Goal: Transaction & Acquisition: Purchase product/service

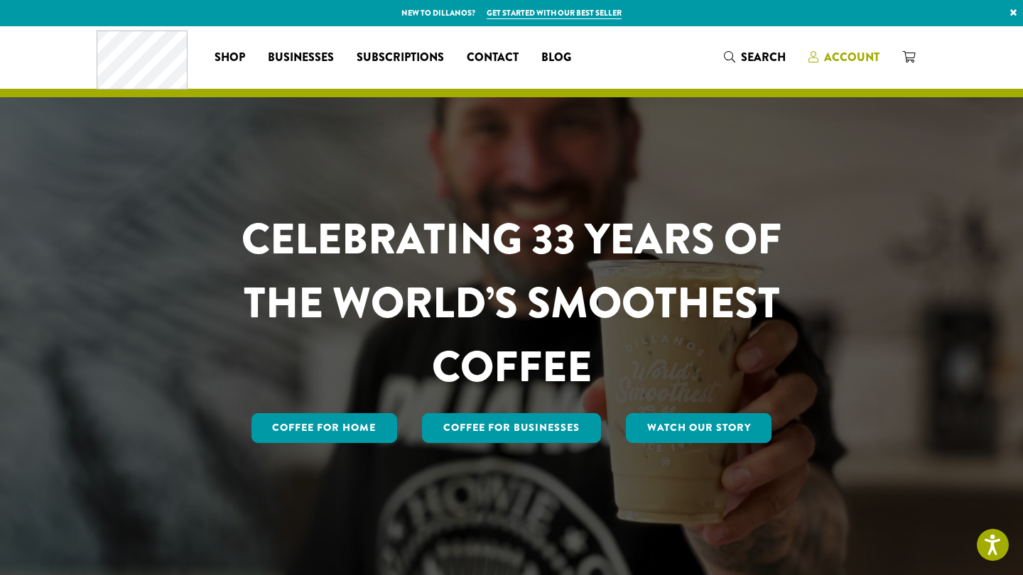
click at [857, 55] on span "Account" at bounding box center [851, 57] width 55 height 16
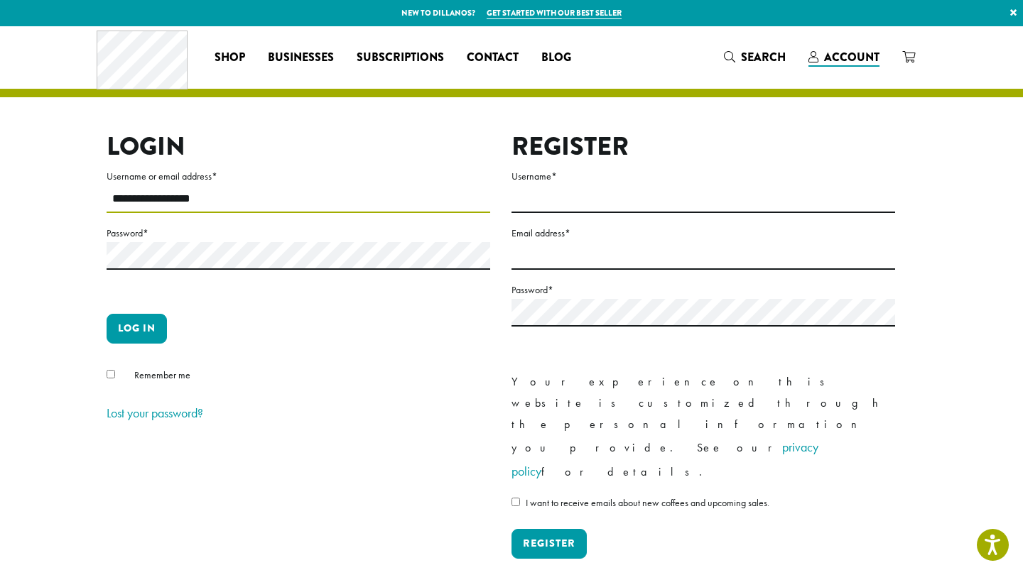
type input "**********"
click at [136, 328] on button "Log in" at bounding box center [137, 329] width 60 height 30
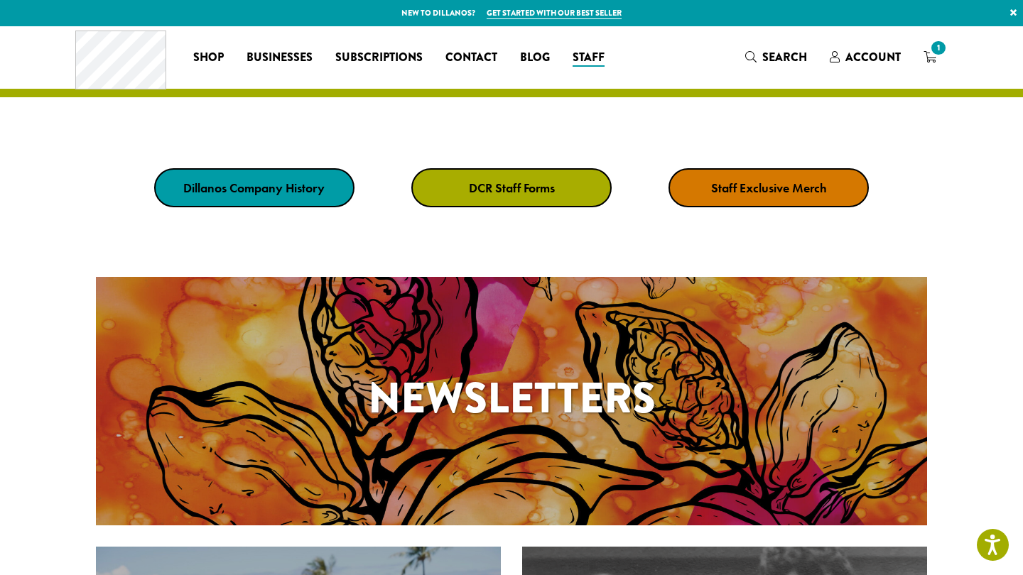
click at [514, 196] on link "DCR Staff Forms" at bounding box center [511, 187] width 200 height 39
click at [771, 191] on strong "Staff Exclusive Merch" at bounding box center [769, 188] width 116 height 16
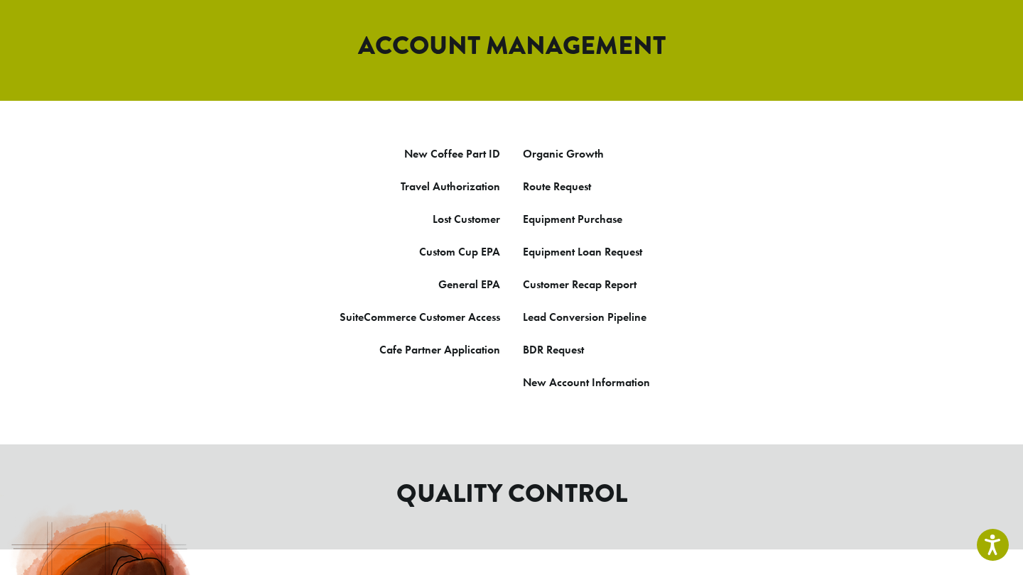
scroll to position [795, 0]
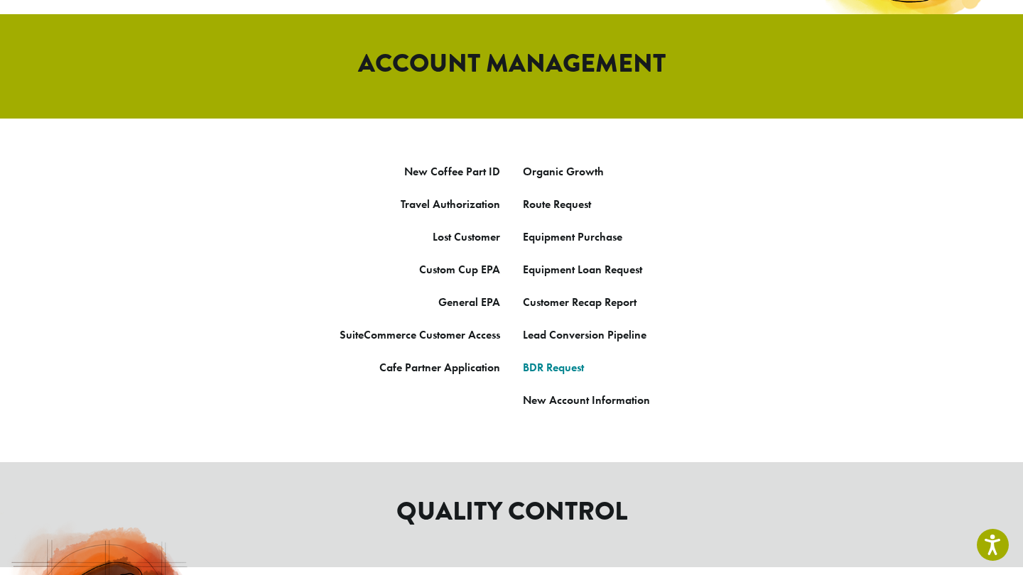
click at [541, 360] on link "BDR Request" at bounding box center [553, 367] width 61 height 15
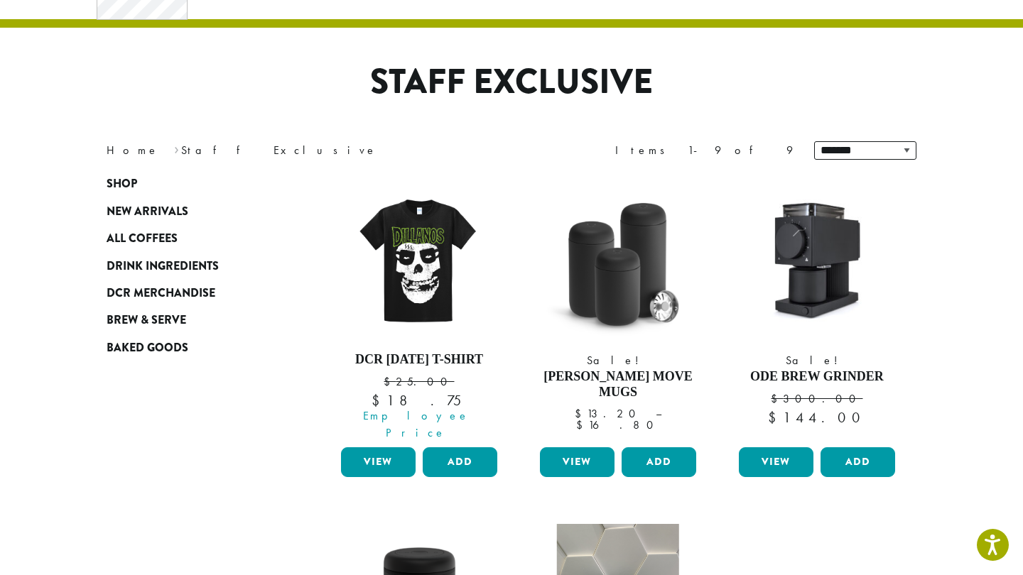
scroll to position [79, 0]
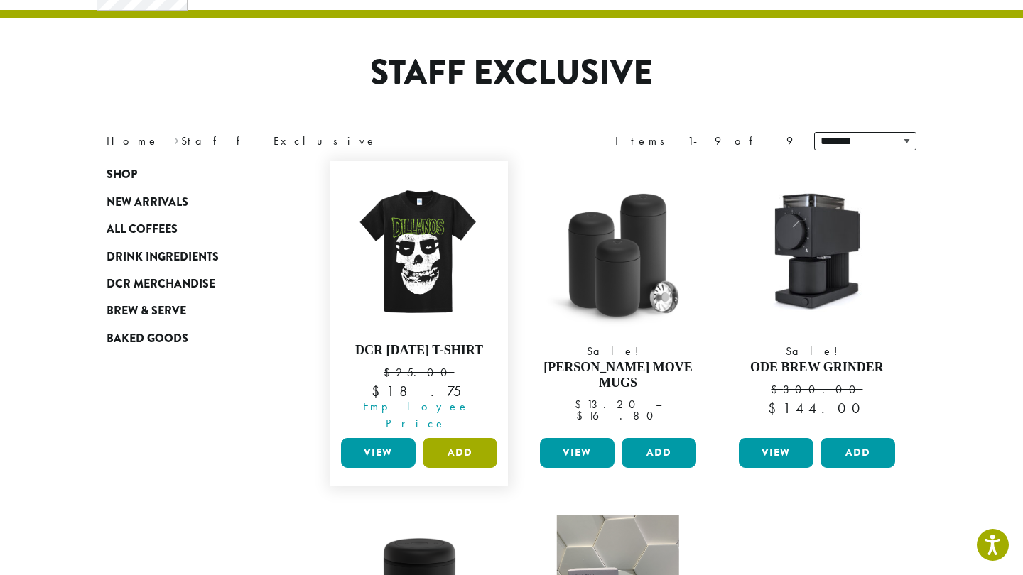
click at [459, 438] on button "Add" at bounding box center [460, 453] width 75 height 30
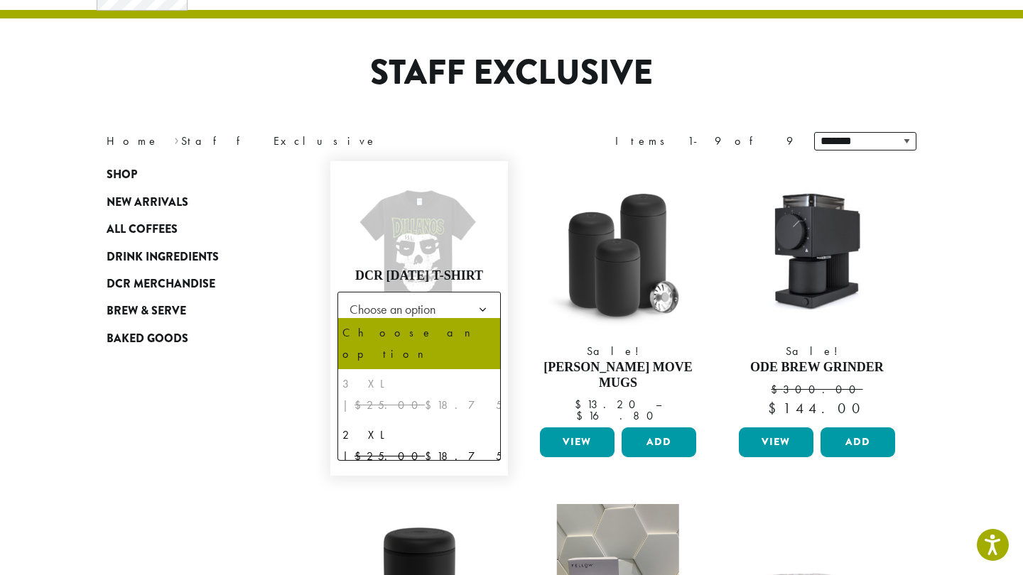
click at [479, 306] on b at bounding box center [482, 310] width 35 height 35
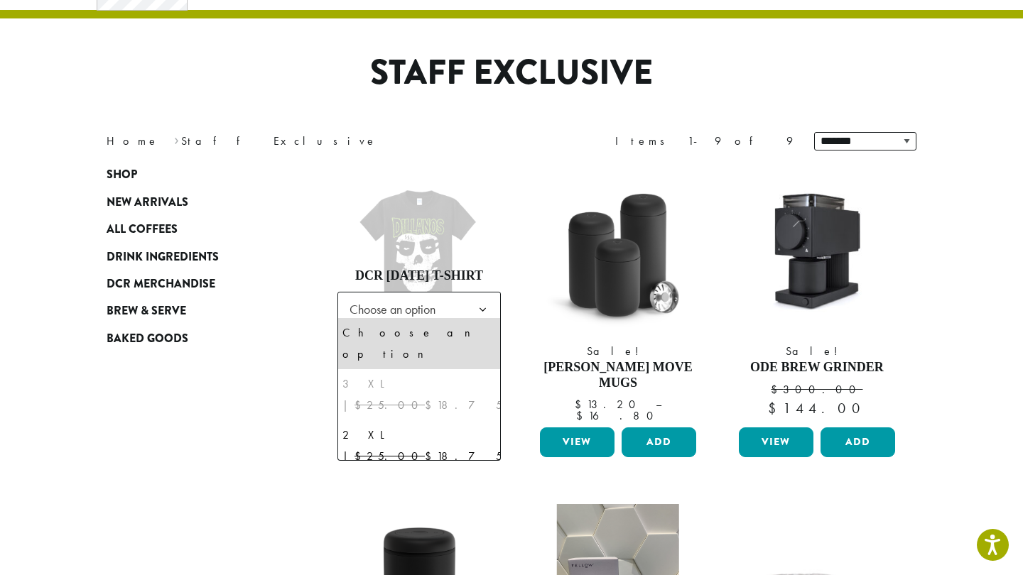
select select "*****"
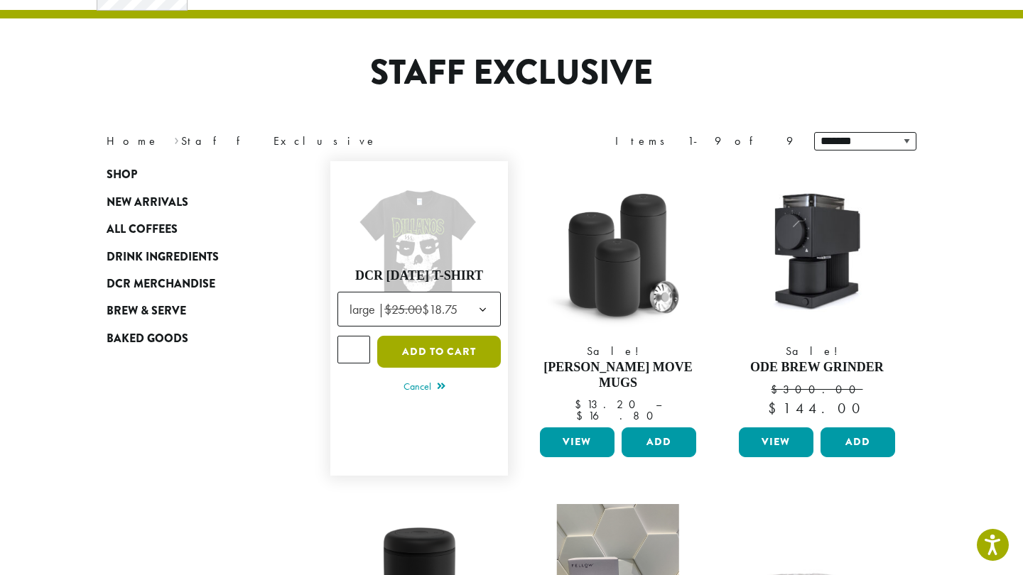
click at [437, 346] on button "Add to cart" at bounding box center [439, 352] width 124 height 32
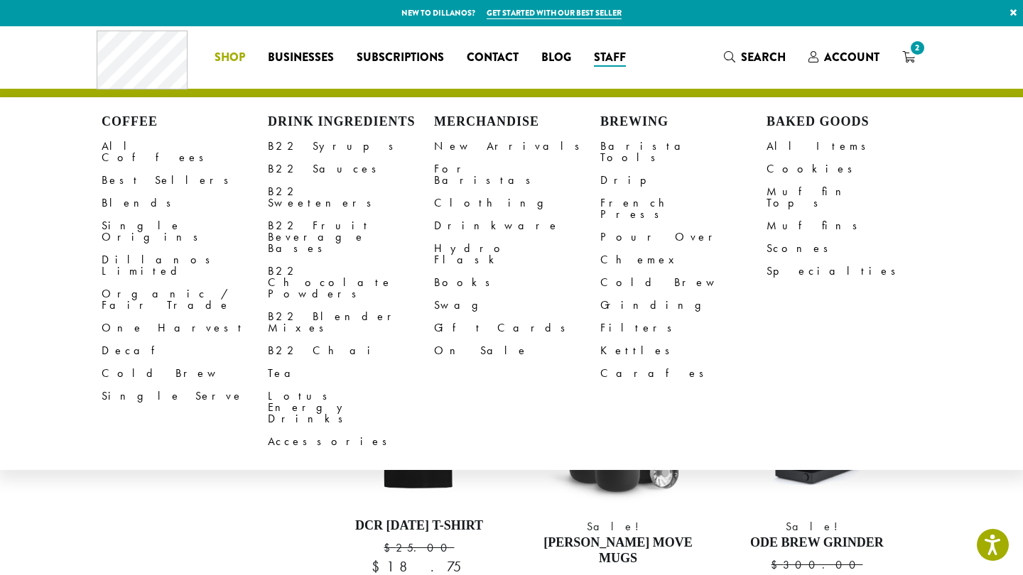
click at [227, 54] on span "Shop" at bounding box center [230, 58] width 31 height 18
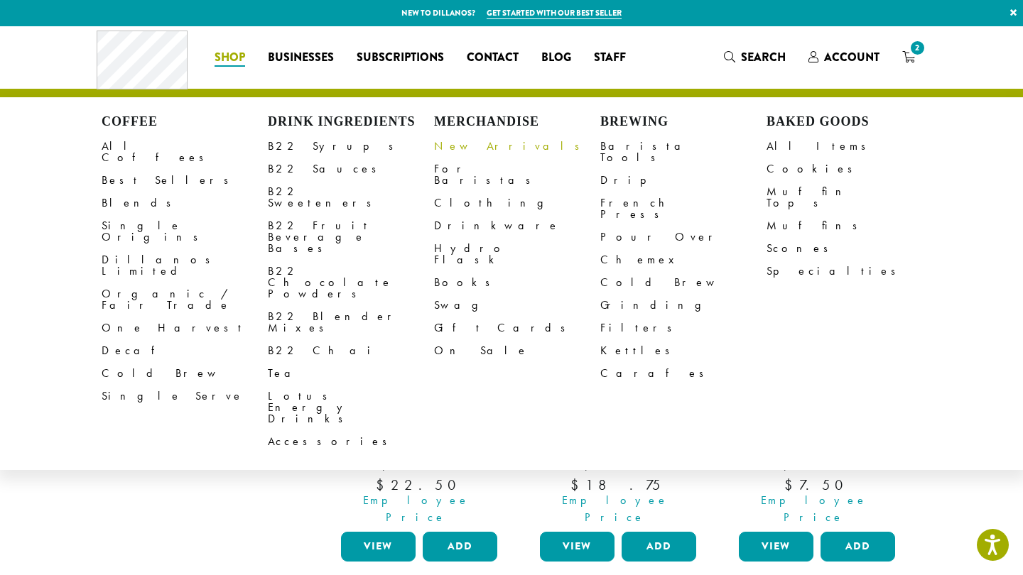
click at [478, 148] on link "New Arrivals" at bounding box center [517, 146] width 166 height 23
click at [449, 192] on link "Clothing" at bounding box center [517, 203] width 166 height 23
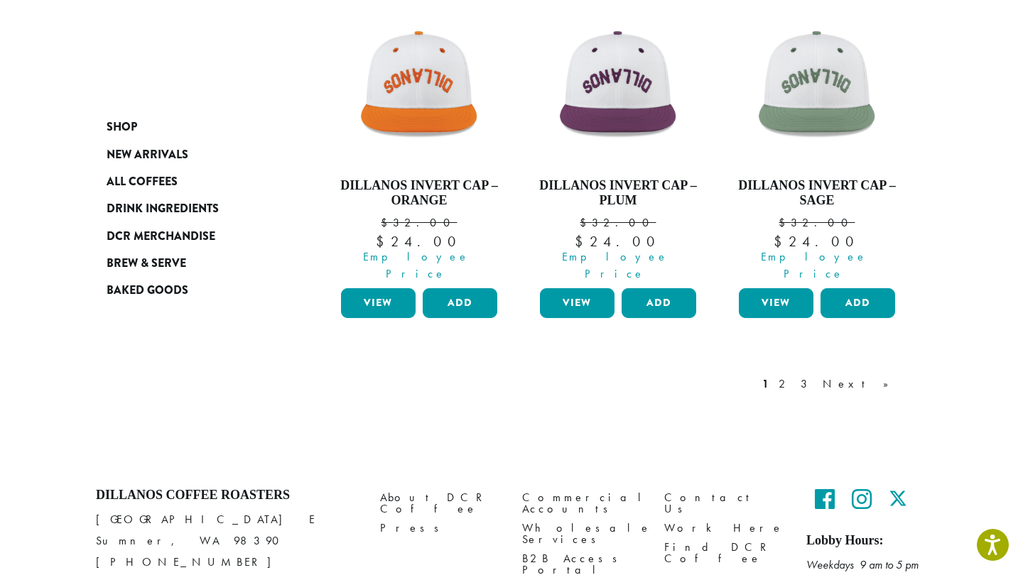
scroll to position [1328, 0]
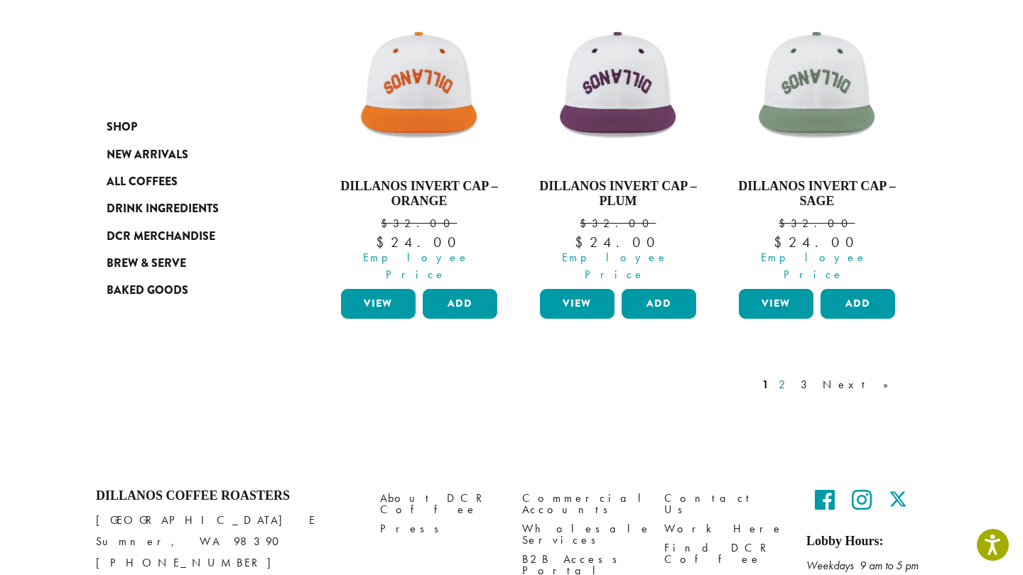
click at [793, 376] on link "2" at bounding box center [785, 384] width 18 height 17
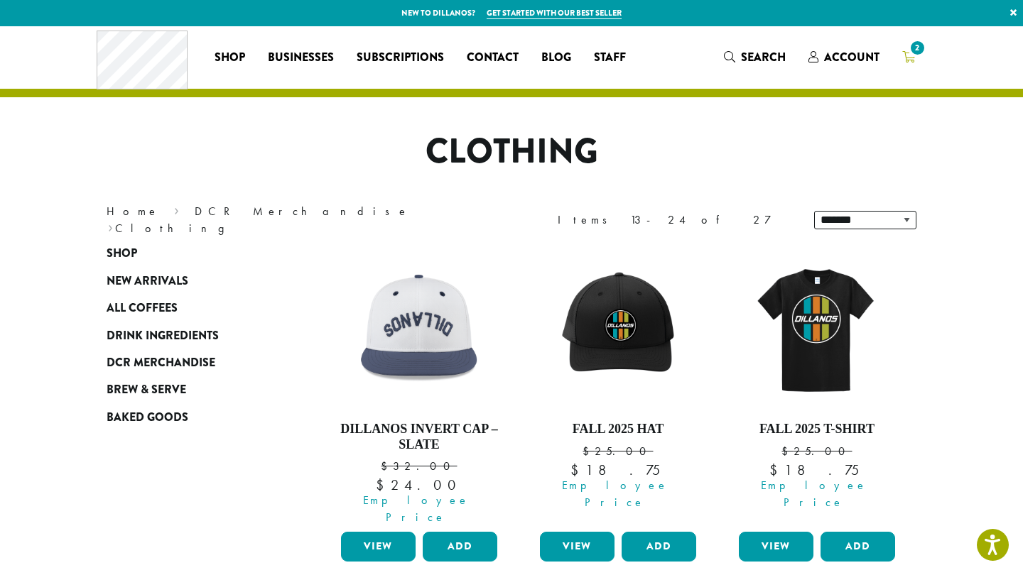
click at [912, 57] on icon "2" at bounding box center [908, 56] width 13 height 11
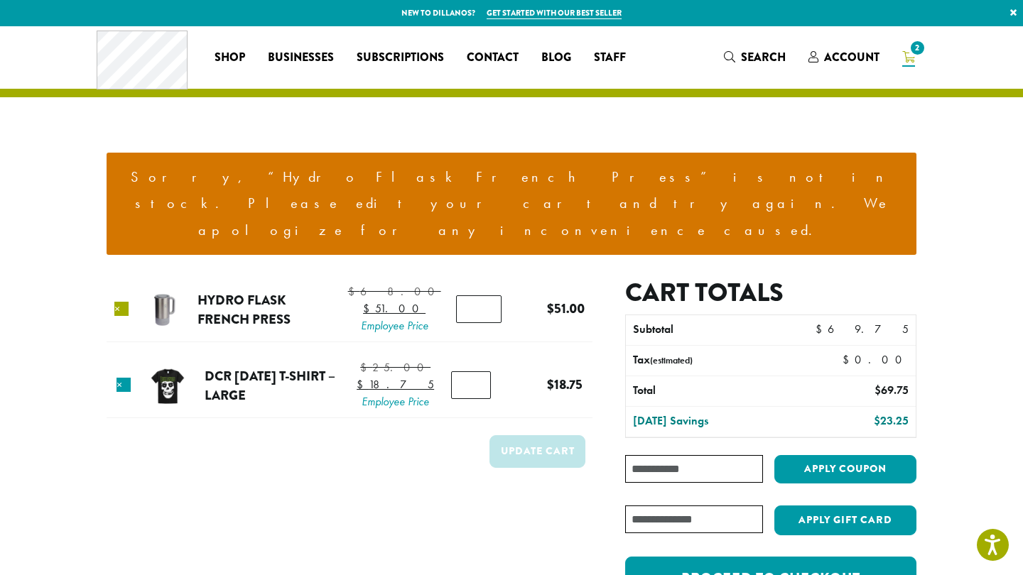
click at [124, 302] on link "×" at bounding box center [121, 309] width 14 height 14
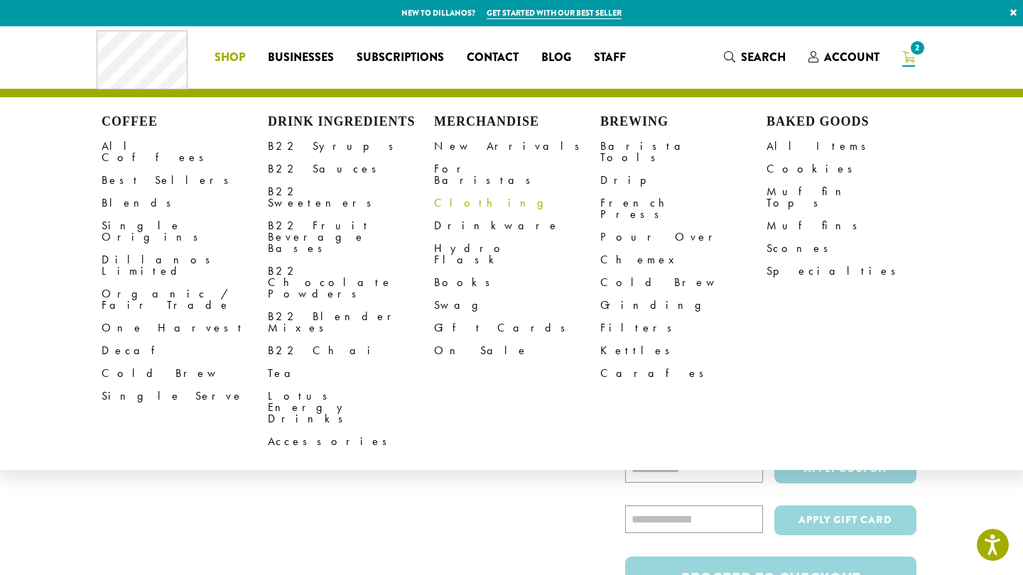
click at [455, 192] on link "Clothing" at bounding box center [517, 203] width 166 height 23
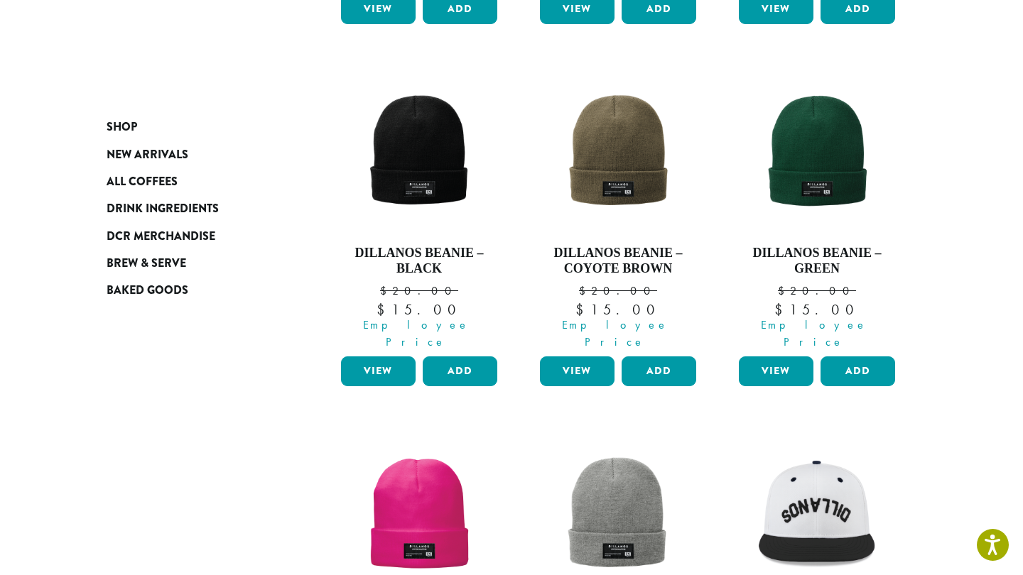
scroll to position [556, 0]
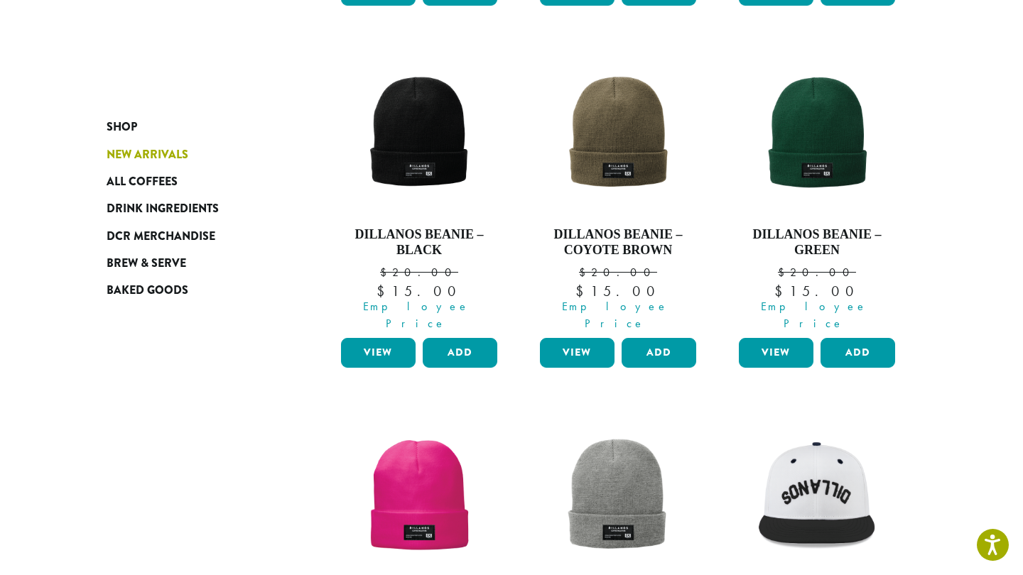
click at [129, 148] on span "New Arrivals" at bounding box center [148, 155] width 82 height 18
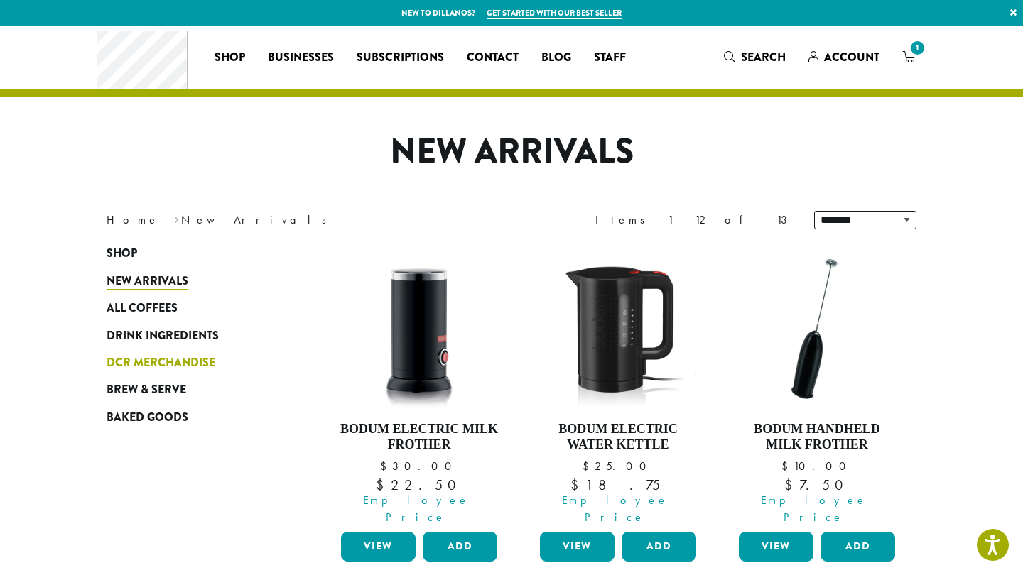
click at [153, 366] on span "DCR Merchandise" at bounding box center [161, 363] width 109 height 18
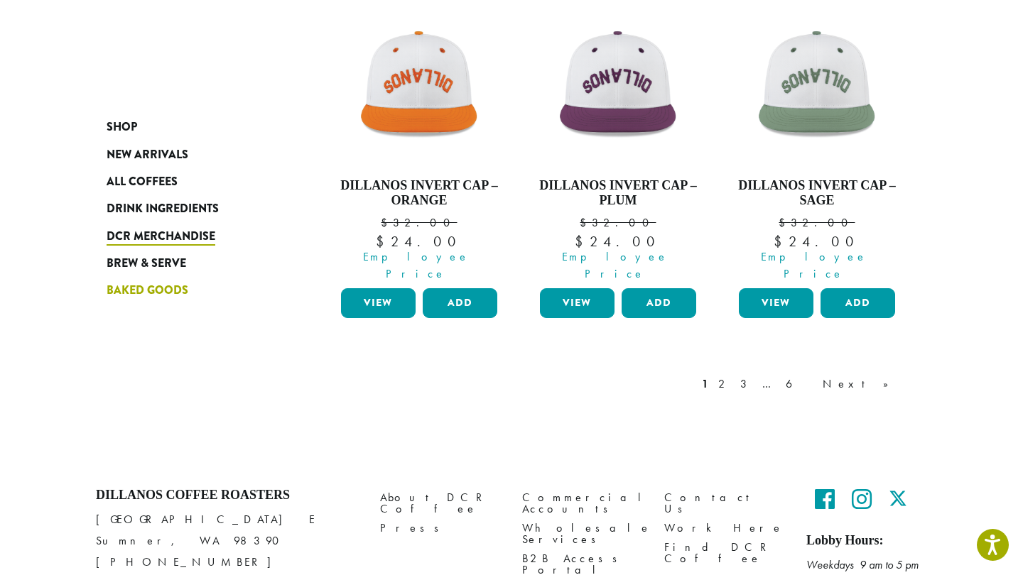
scroll to position [1328, 0]
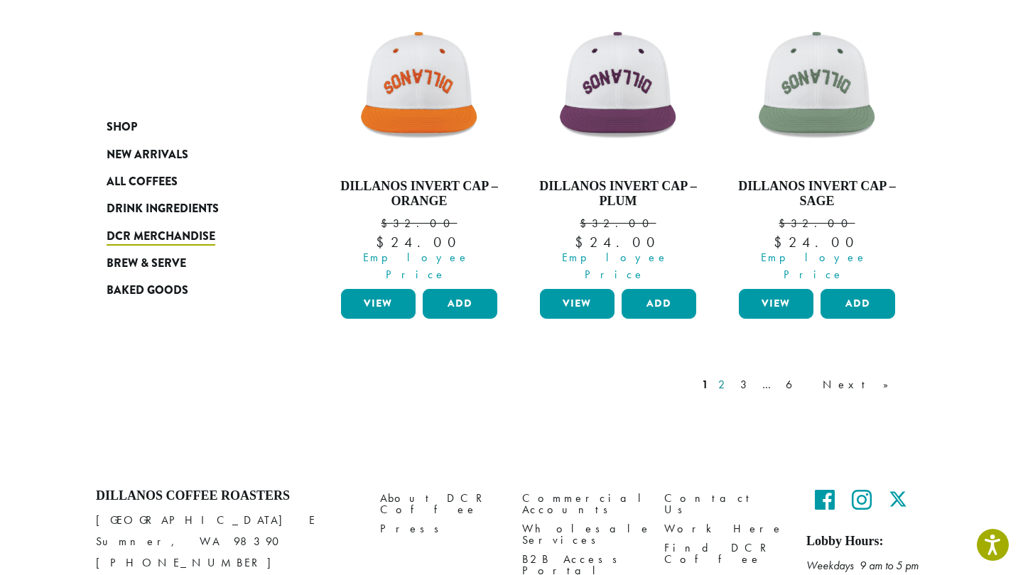
click at [733, 376] on link "2" at bounding box center [724, 384] width 18 height 17
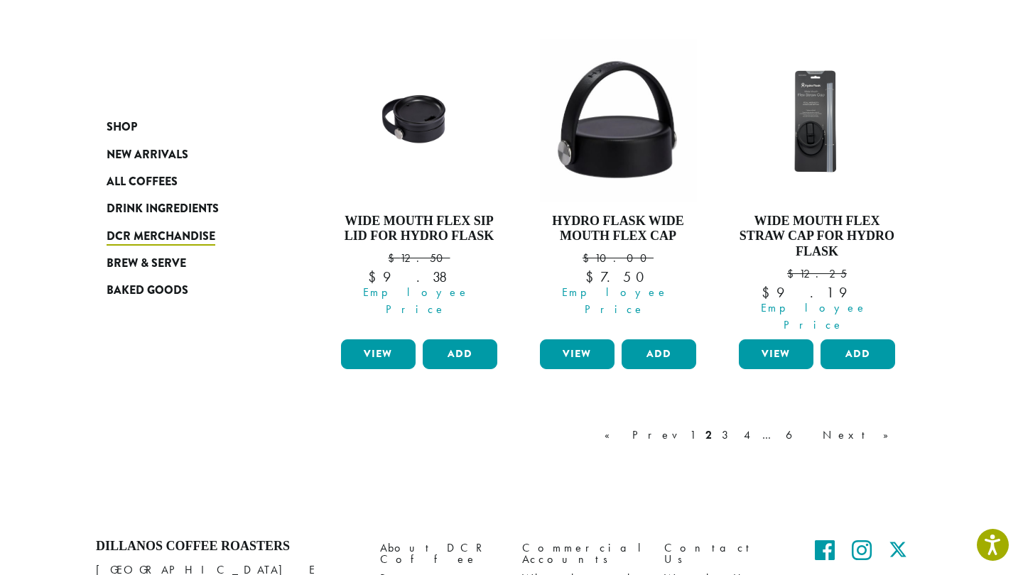
scroll to position [1301, 0]
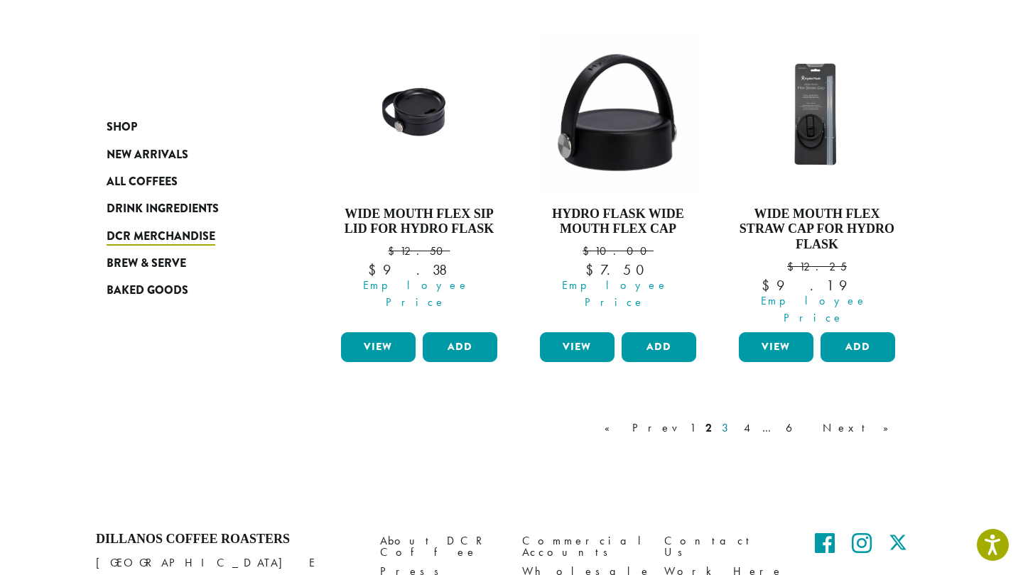
click at [737, 420] on link "3" at bounding box center [728, 428] width 18 height 17
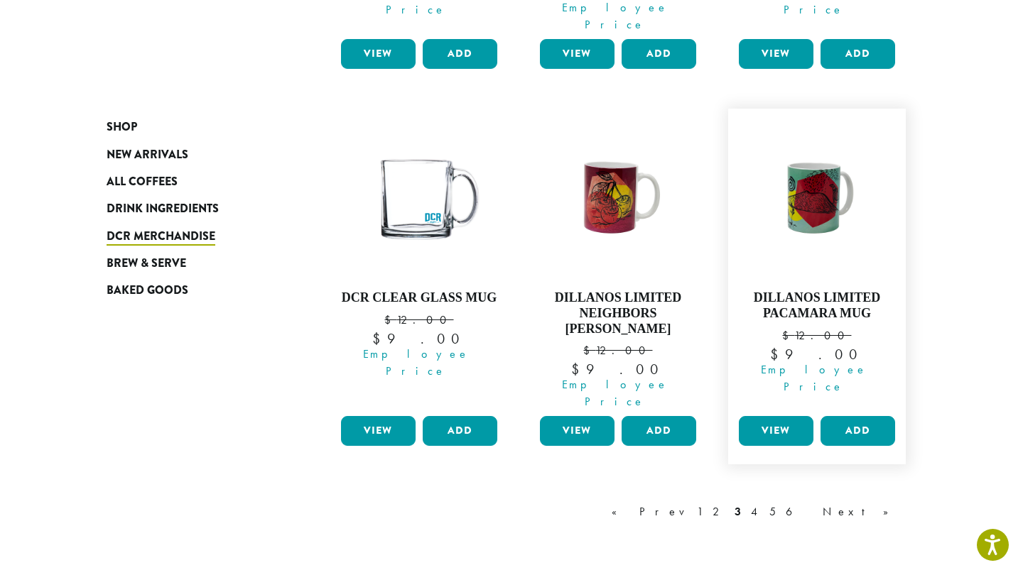
scroll to position [1275, 0]
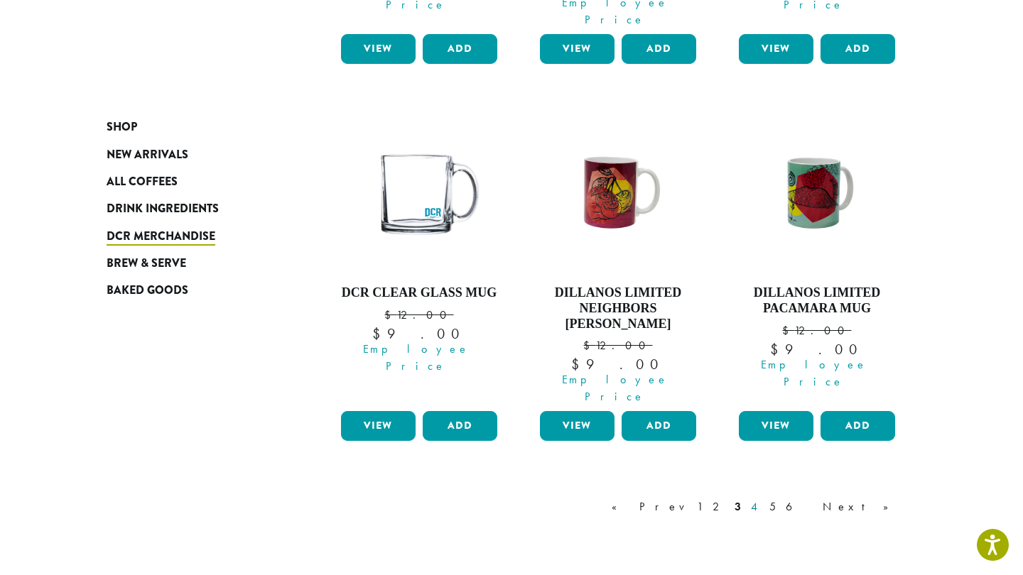
click at [762, 499] on link "4" at bounding box center [755, 507] width 14 height 17
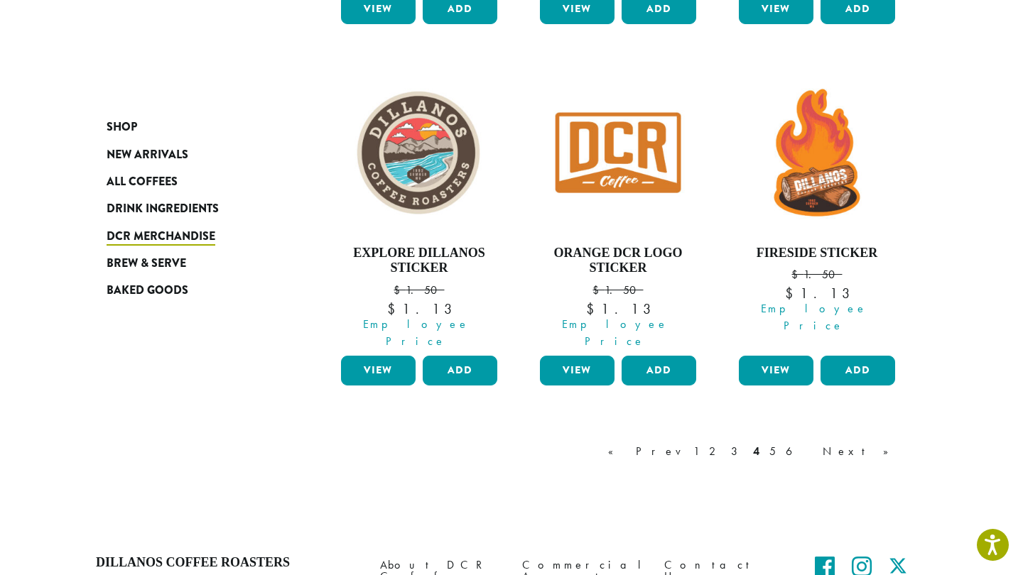
scroll to position [1307, 0]
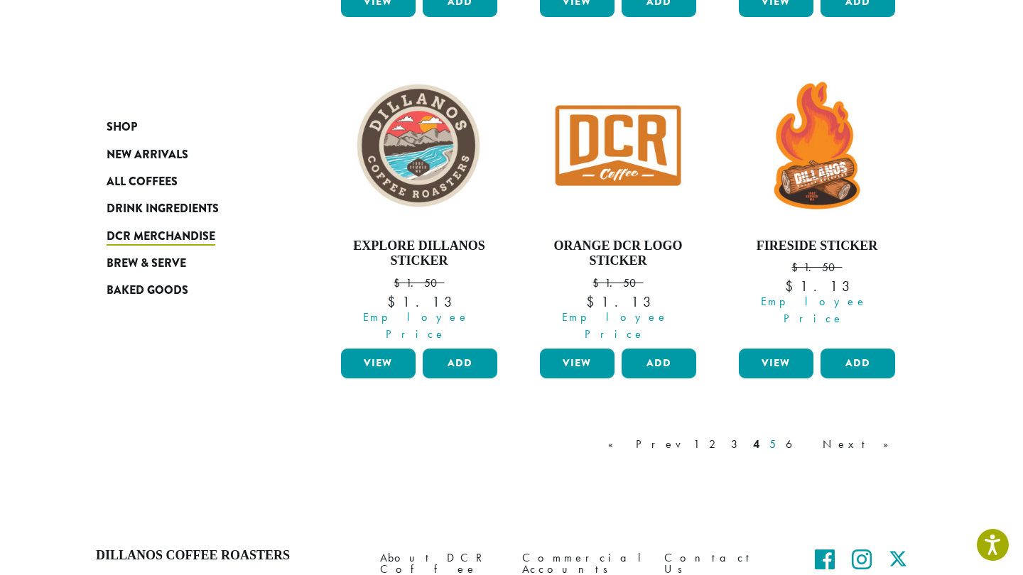
click at [778, 436] on link "5" at bounding box center [772, 444] width 12 height 17
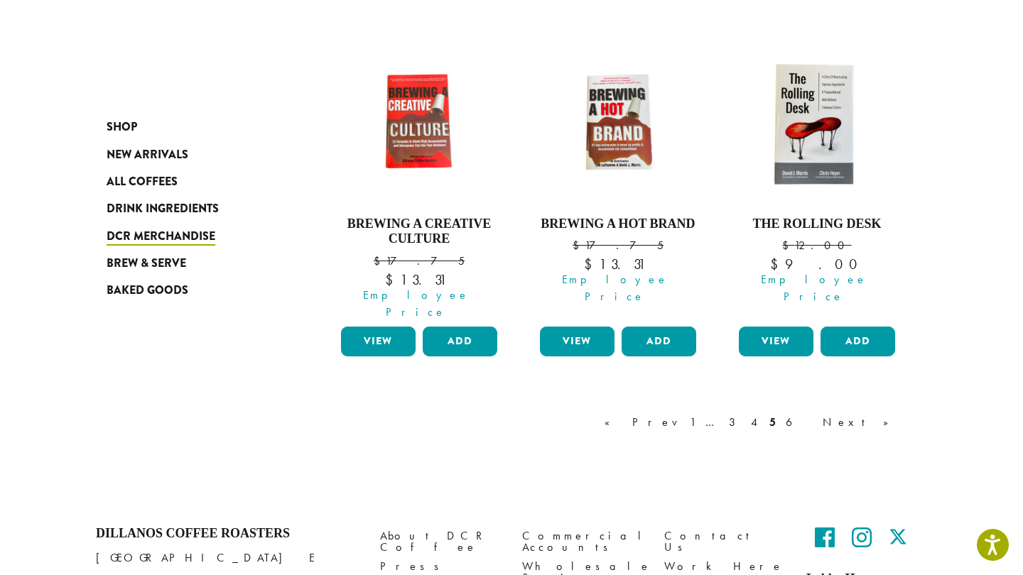
scroll to position [1328, 0]
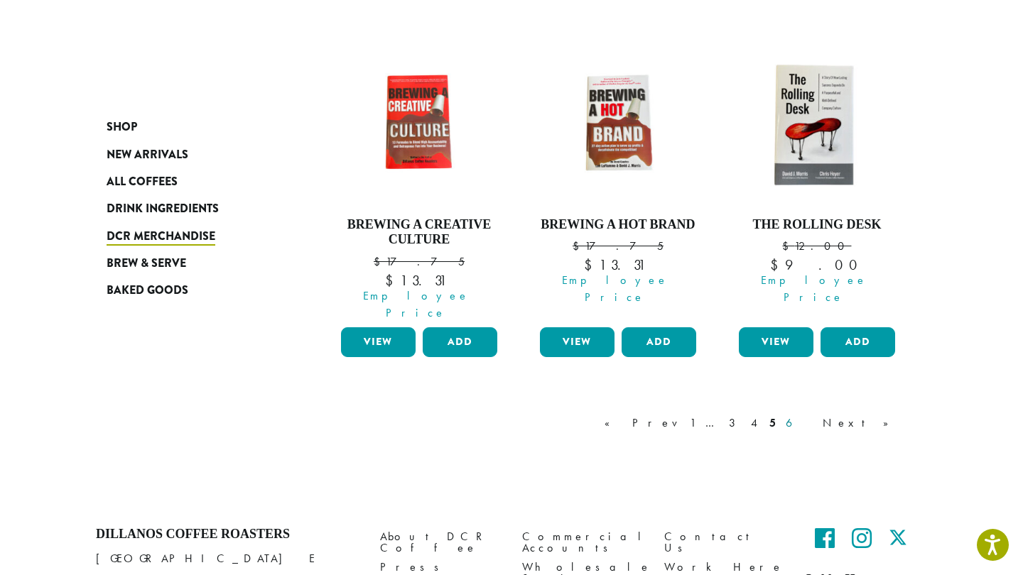
click at [815, 415] on link "6" at bounding box center [799, 423] width 33 height 17
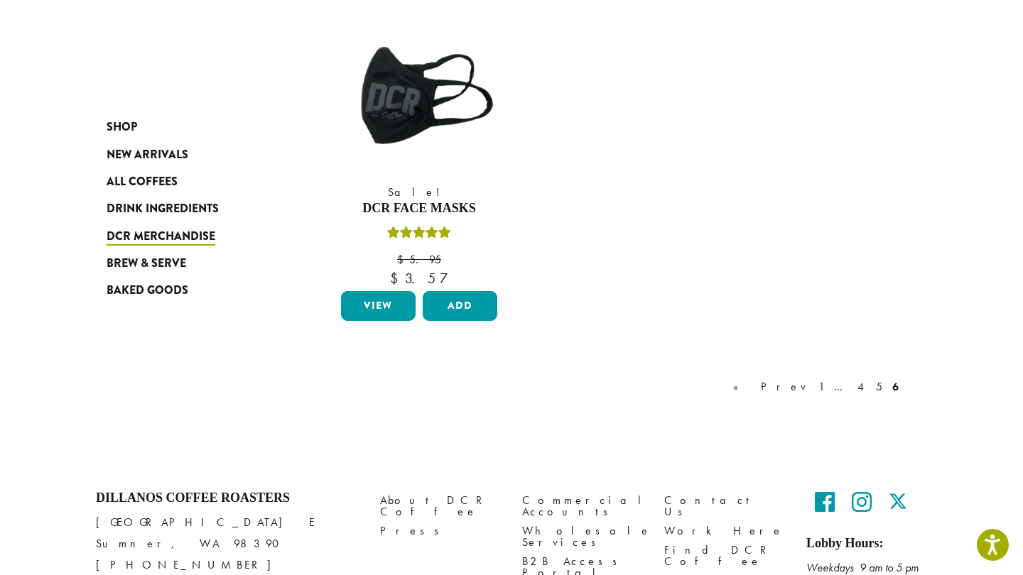
scroll to position [1029, 0]
click at [827, 379] on link "1" at bounding box center [820, 387] width 11 height 17
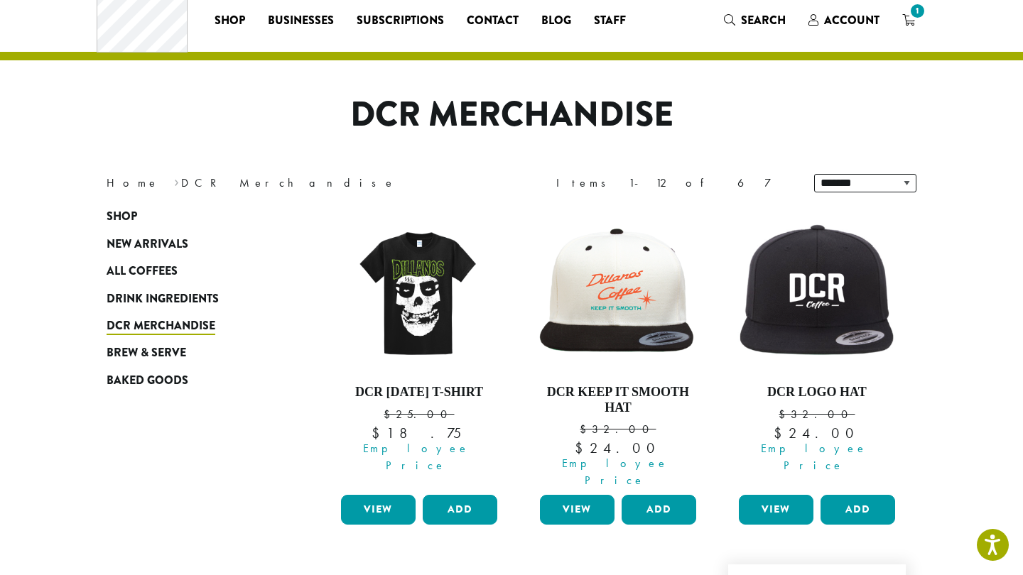
scroll to position [28, 0]
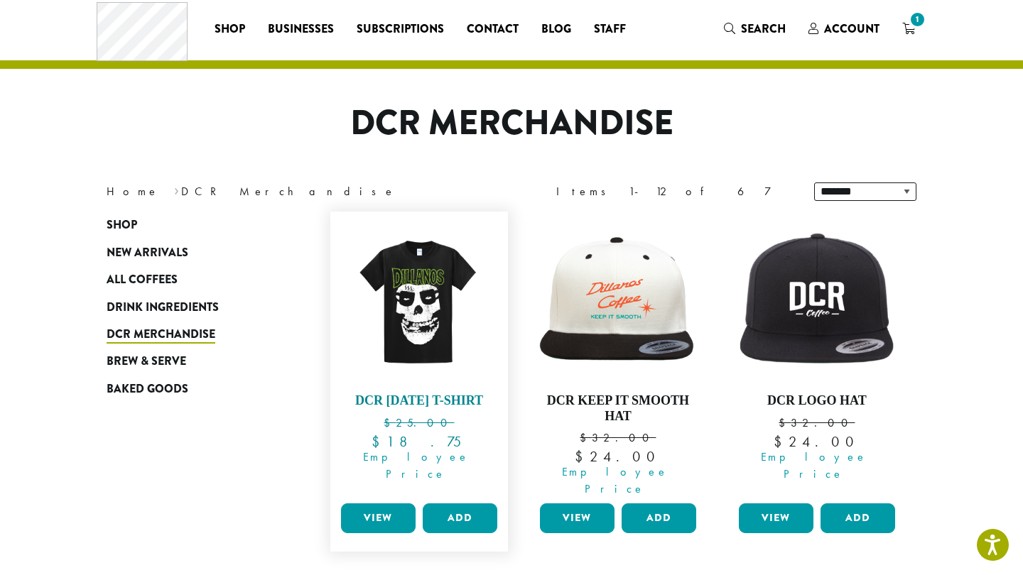
click at [407, 302] on img at bounding box center [418, 300] width 163 height 163
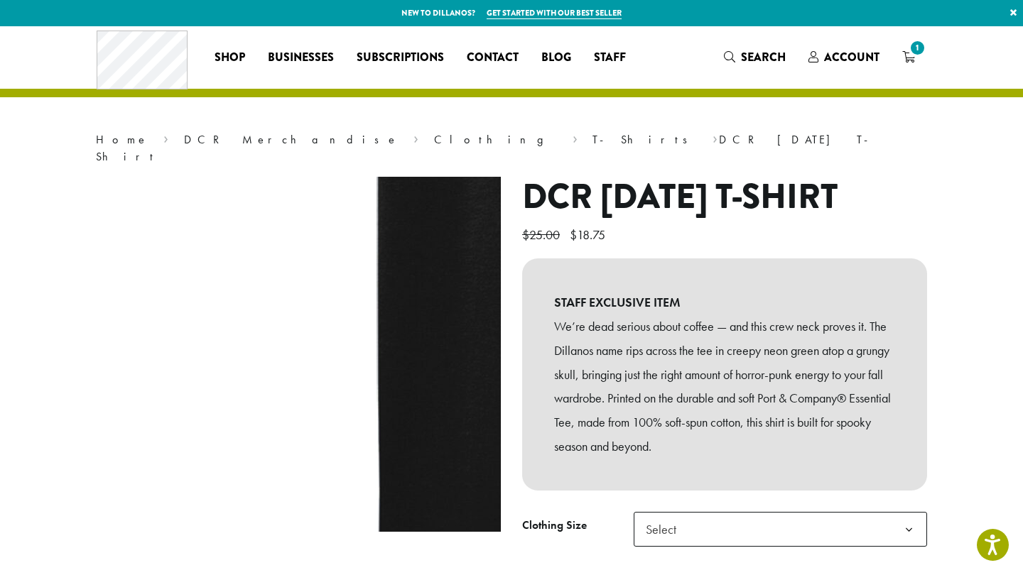
click at [164, 420] on img at bounding box center [767, 9] width 1818 height 1818
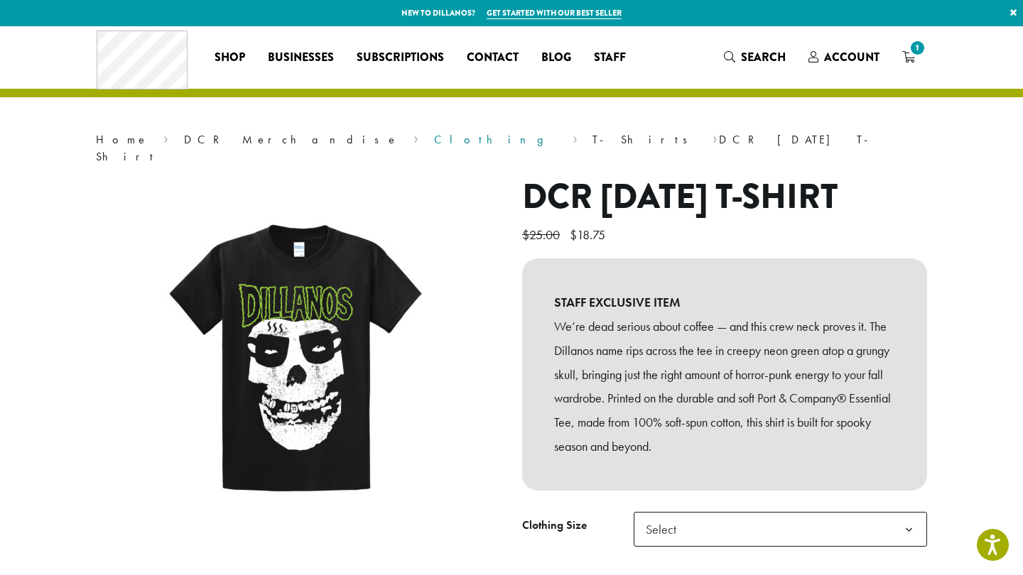
click at [434, 139] on link "Clothing" at bounding box center [496, 139] width 124 height 15
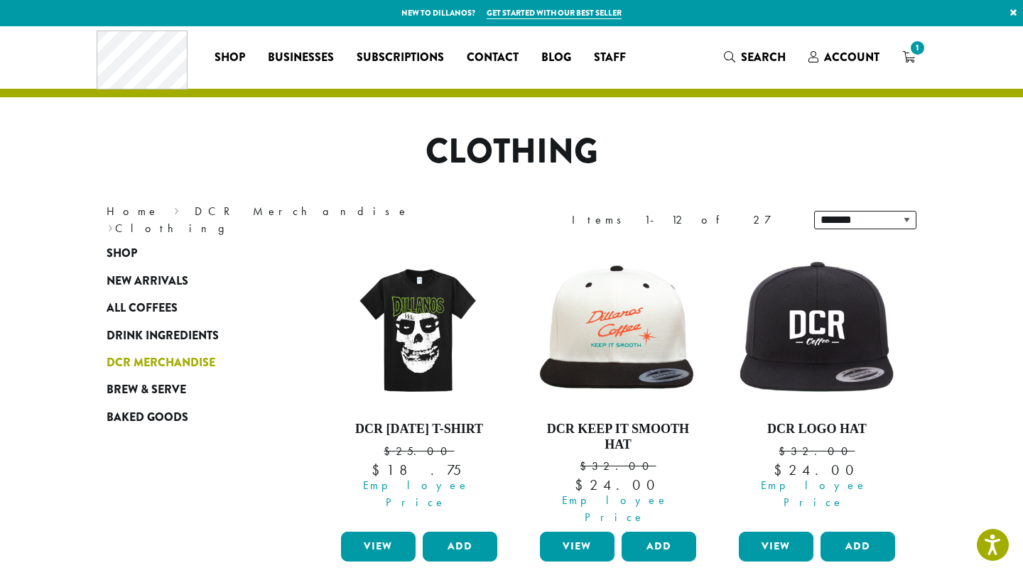
click at [196, 367] on span "DCR Merchandise" at bounding box center [161, 363] width 109 height 18
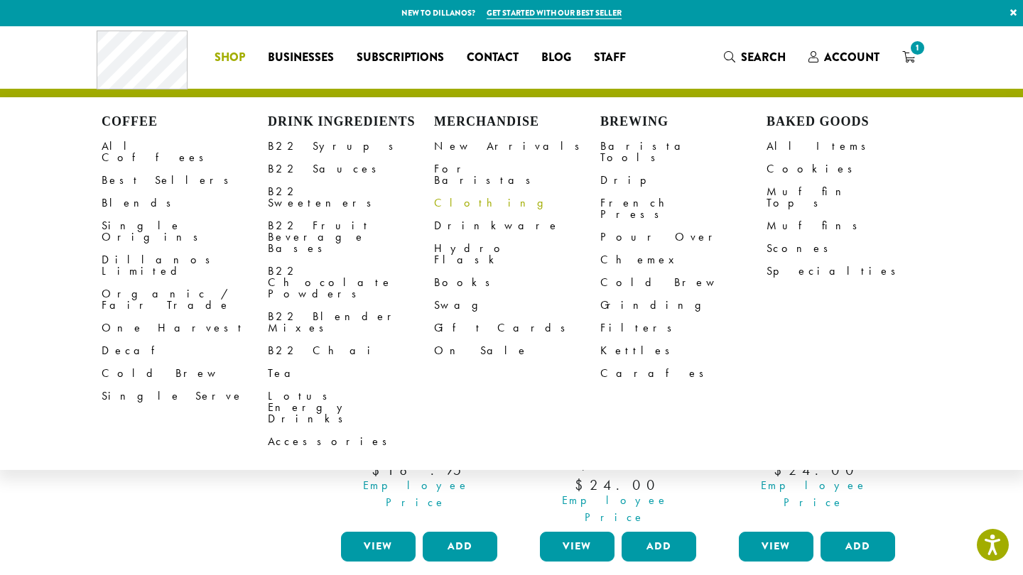
click at [465, 192] on link "Clothing" at bounding box center [517, 203] width 166 height 23
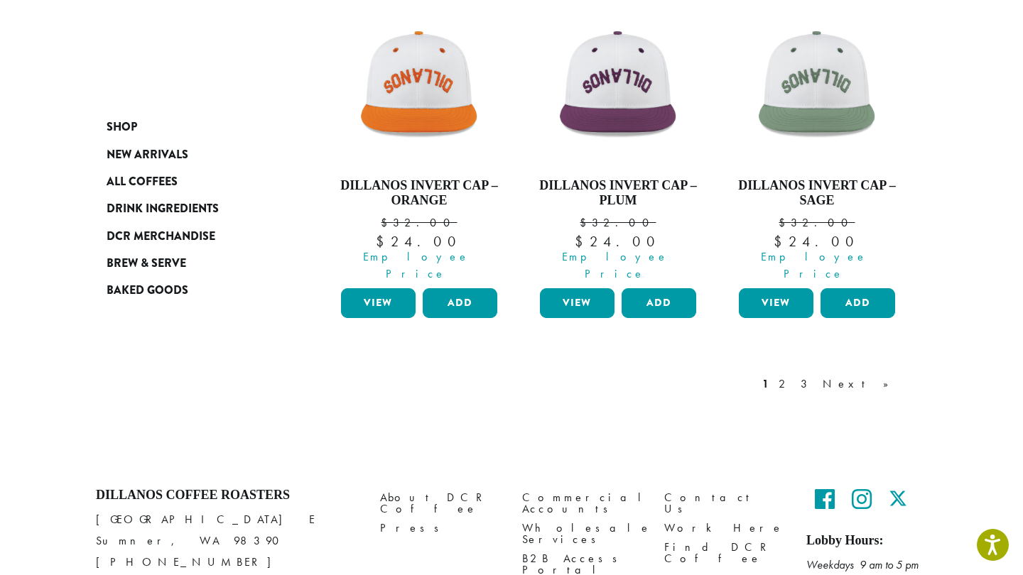
scroll to position [1328, 0]
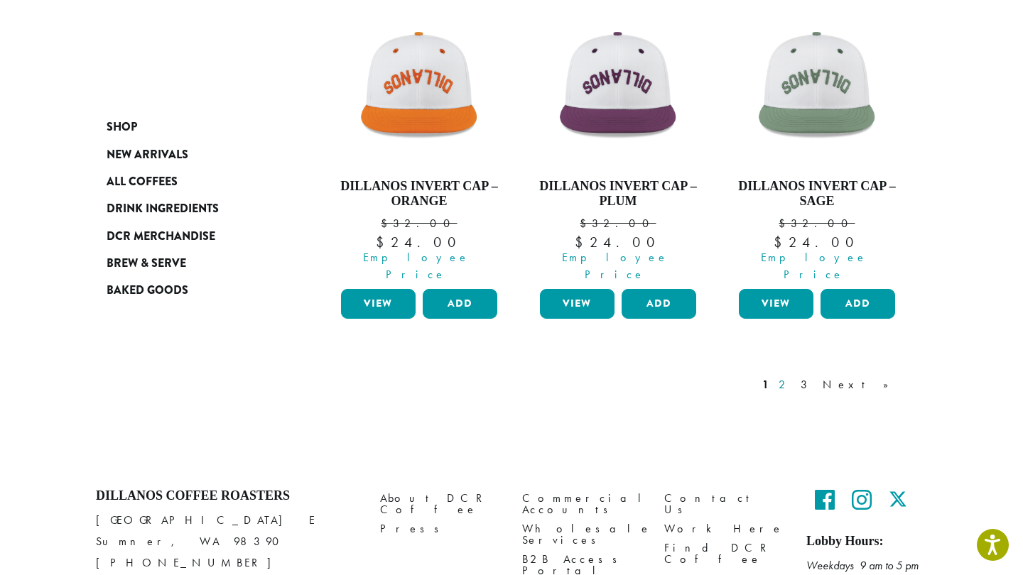
click at [793, 376] on link "2" at bounding box center [785, 384] width 18 height 17
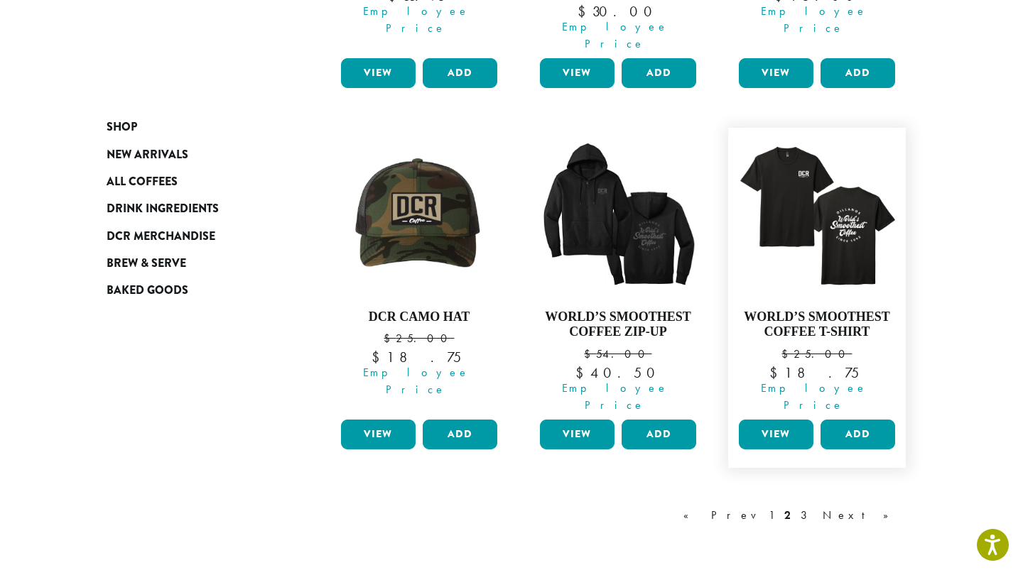
scroll to position [1201, 0]
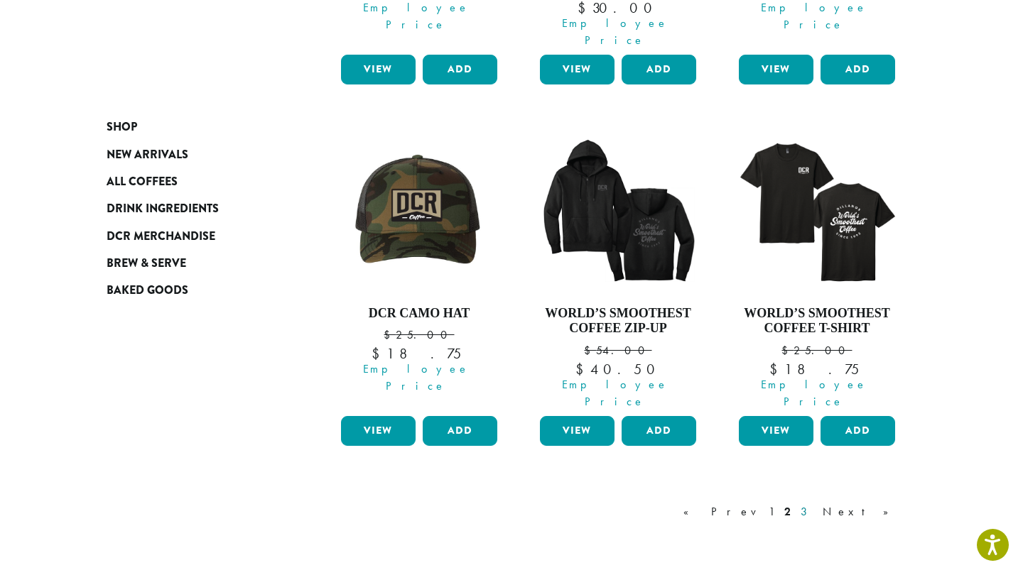
click at [815, 504] on link "3" at bounding box center [807, 512] width 18 height 17
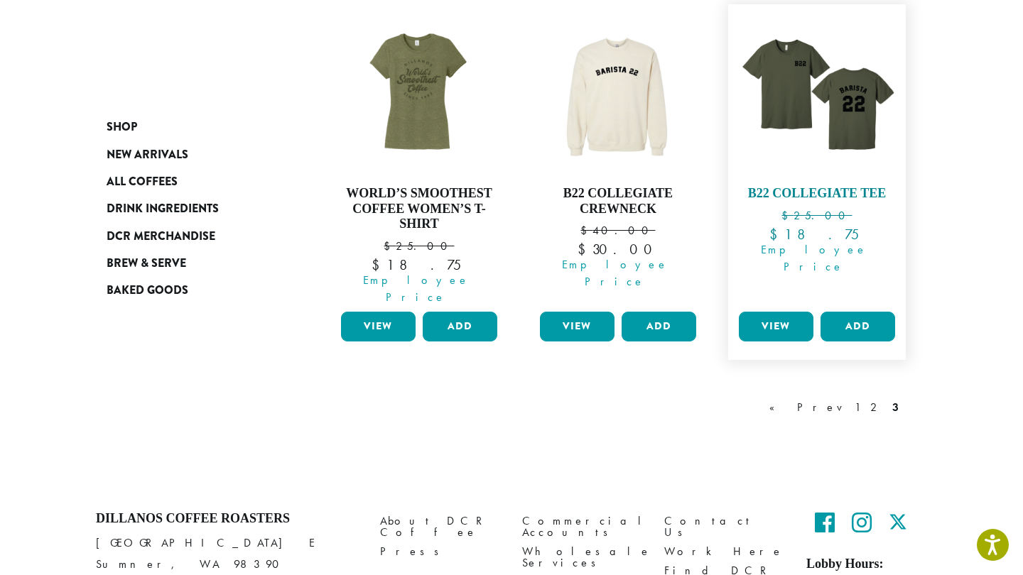
scroll to position [246, 0]
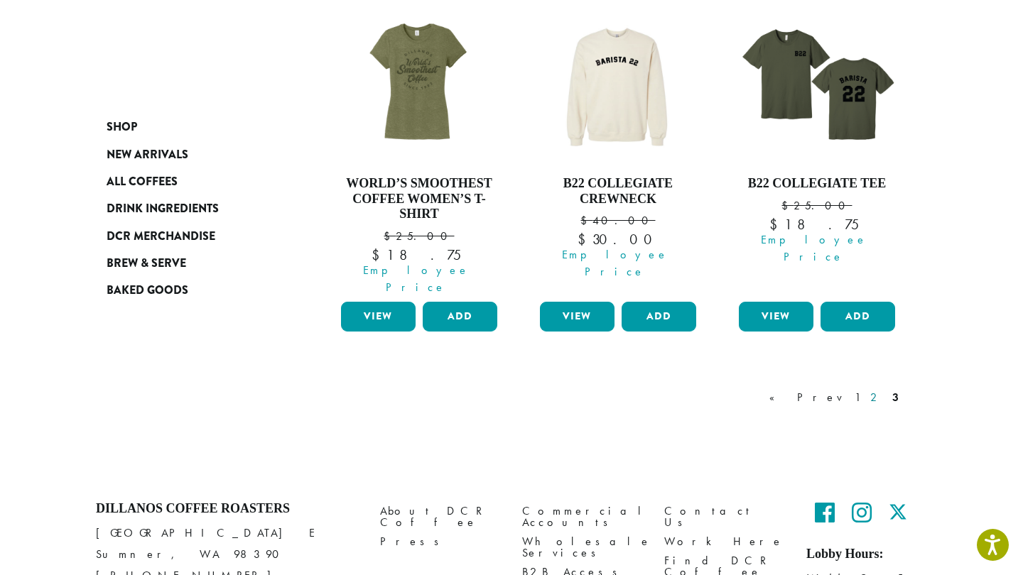
click at [876, 389] on link "2" at bounding box center [876, 397] width 18 height 17
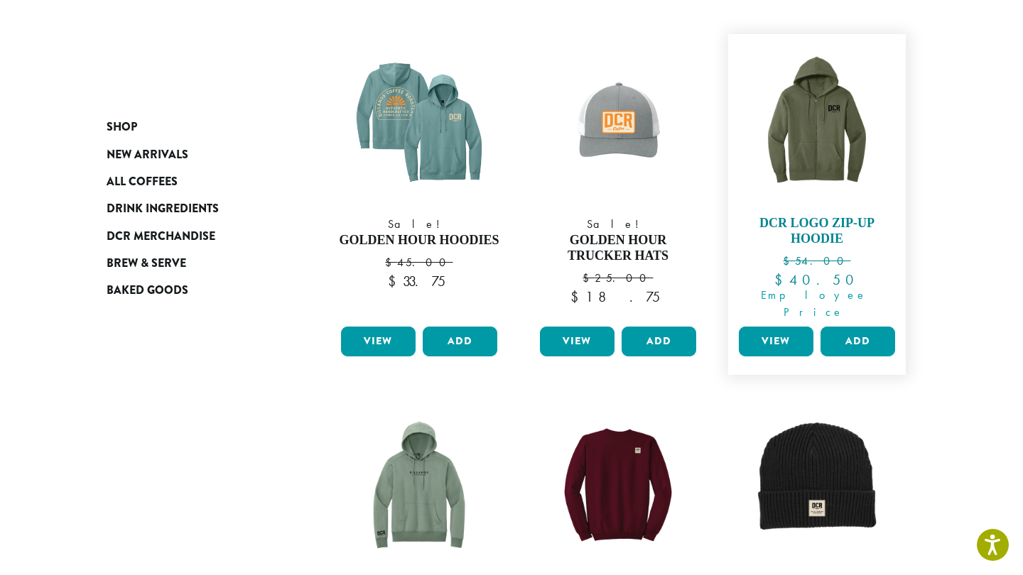
scroll to position [564, 0]
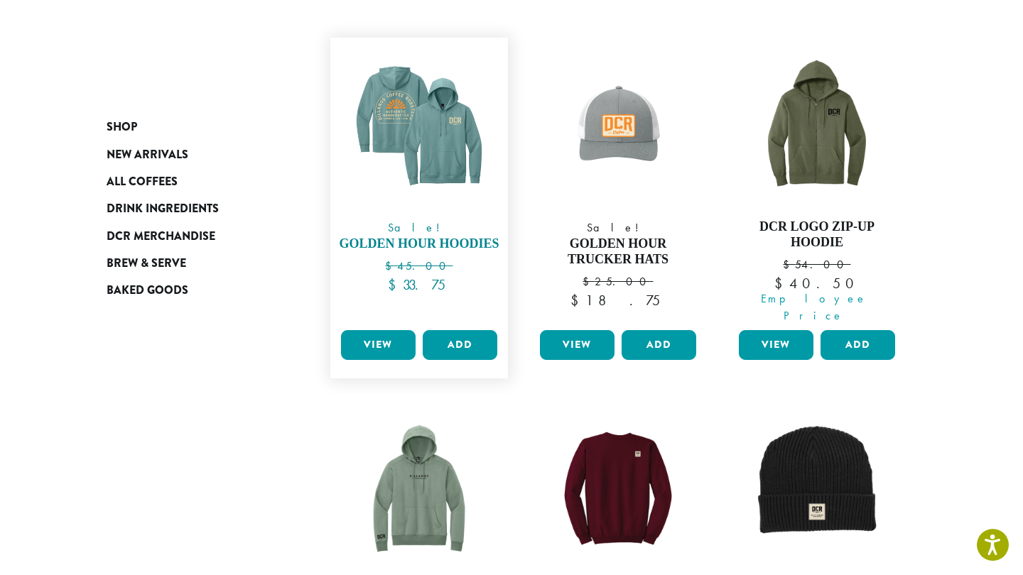
click at [455, 156] on img at bounding box center [418, 126] width 163 height 163
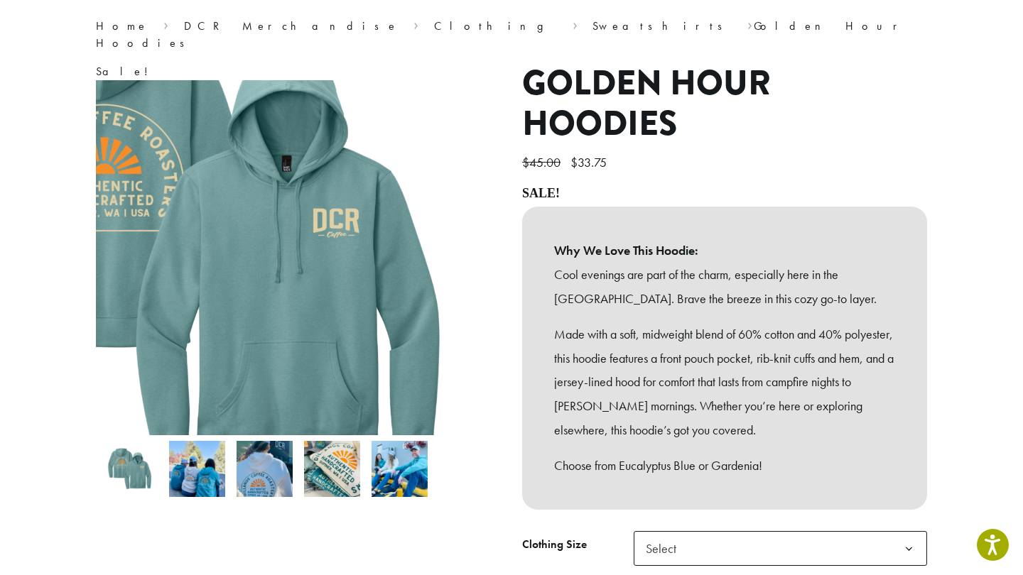
scroll to position [168, 0]
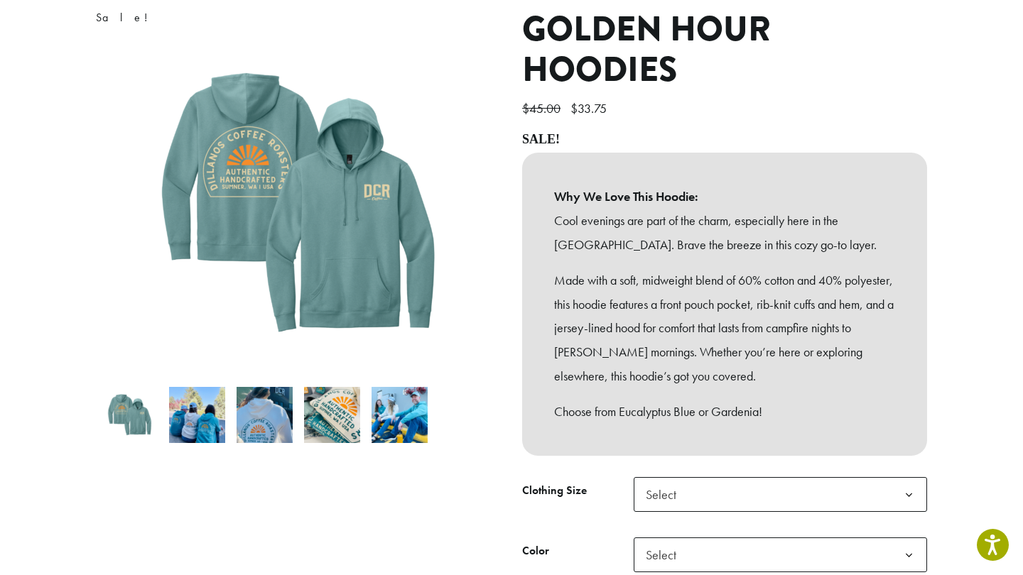
click at [271, 422] on img at bounding box center [265, 415] width 56 height 56
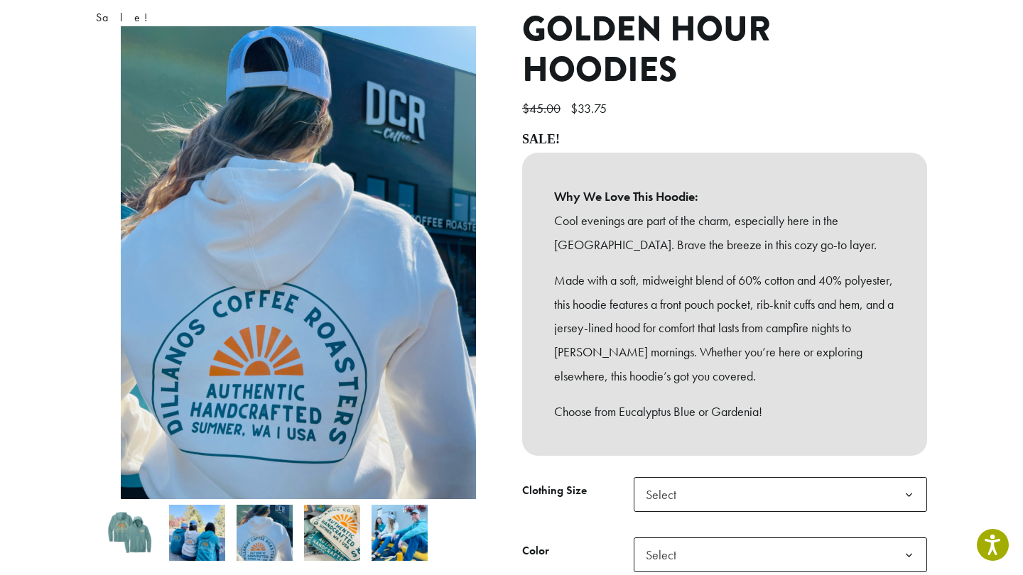
click at [150, 526] on img at bounding box center [130, 533] width 56 height 56
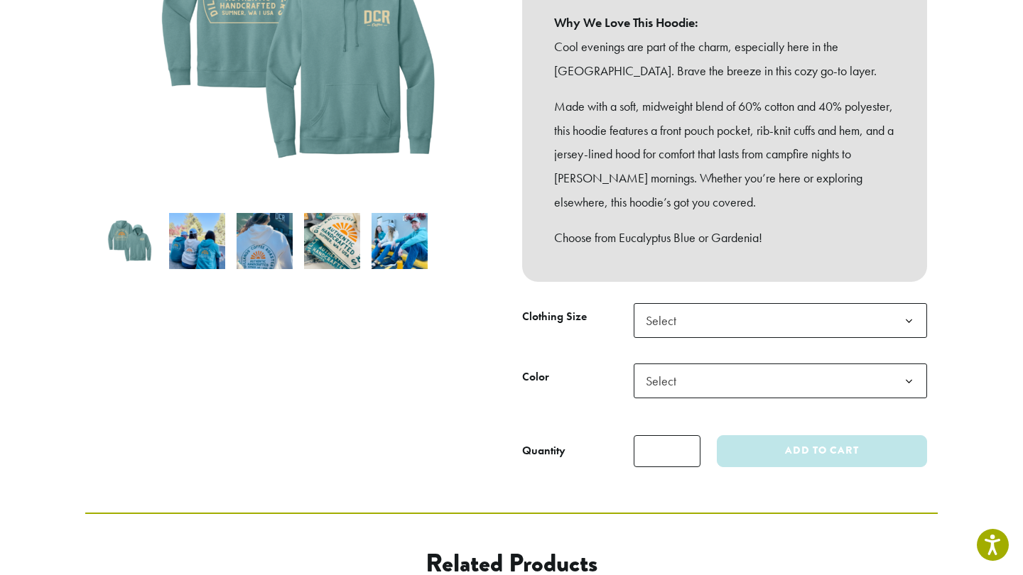
scroll to position [355, 0]
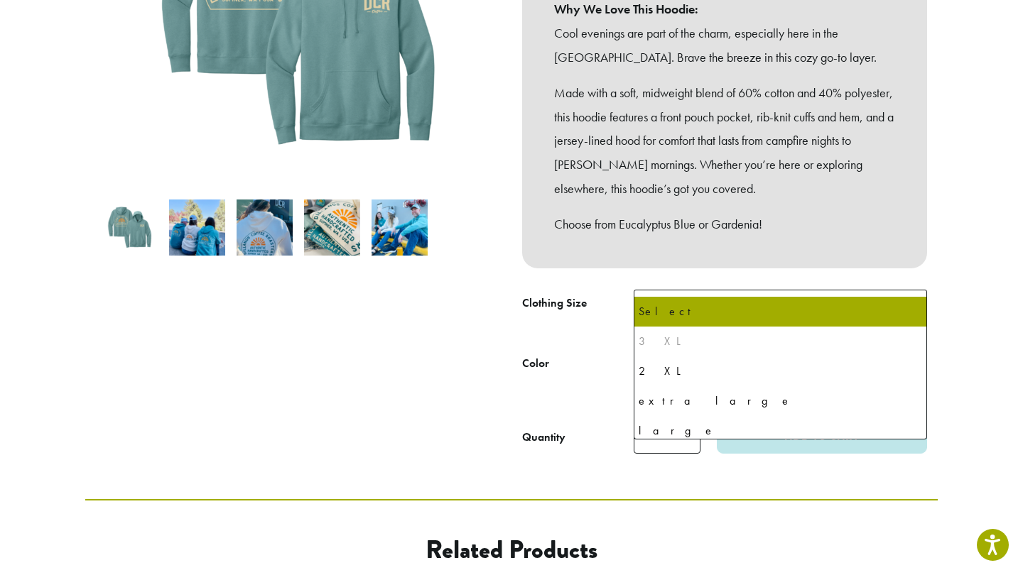
click at [869, 290] on span "Select" at bounding box center [780, 307] width 293 height 35
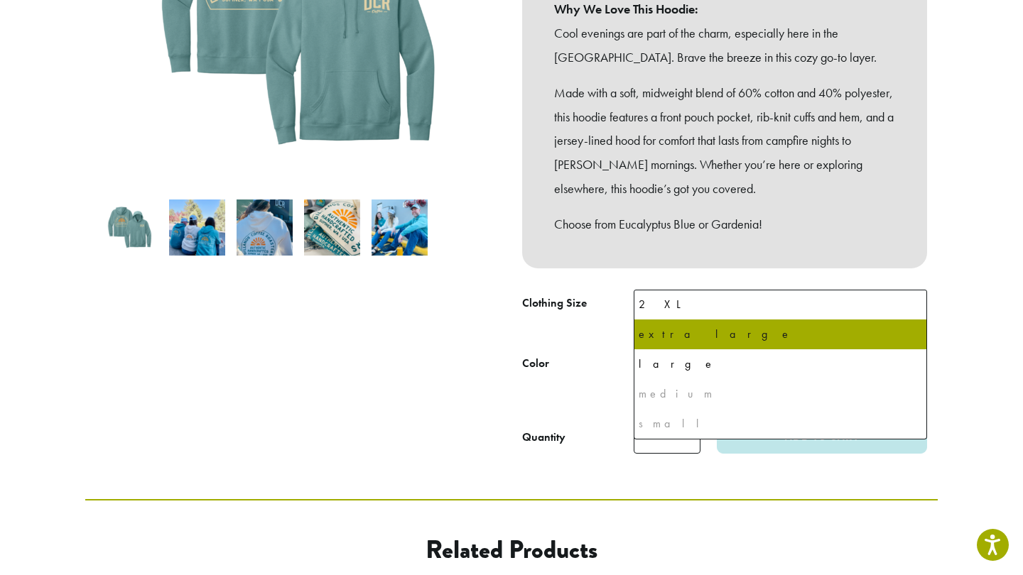
scroll to position [67, 0]
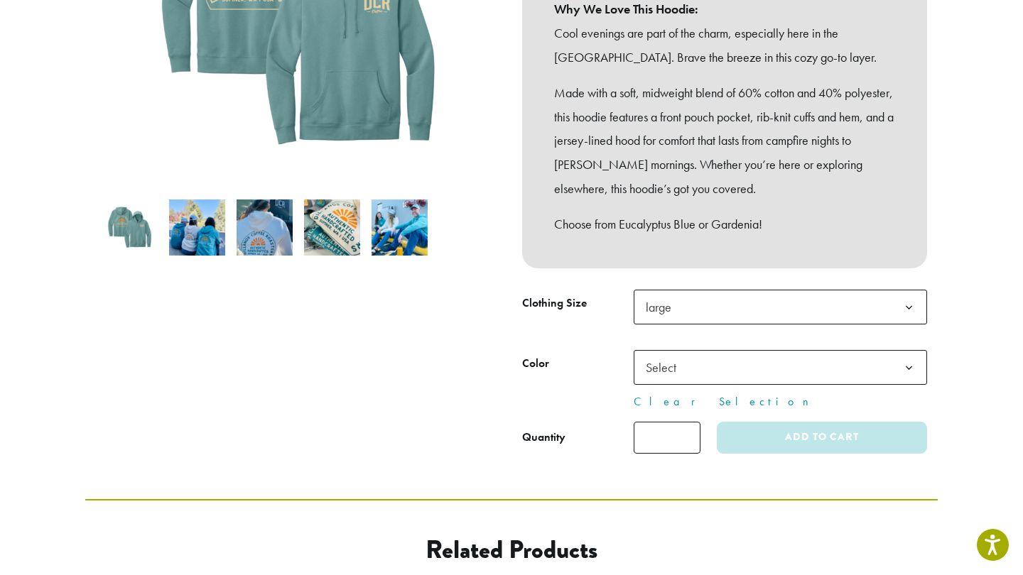
click at [898, 354] on b at bounding box center [908, 368] width 35 height 35
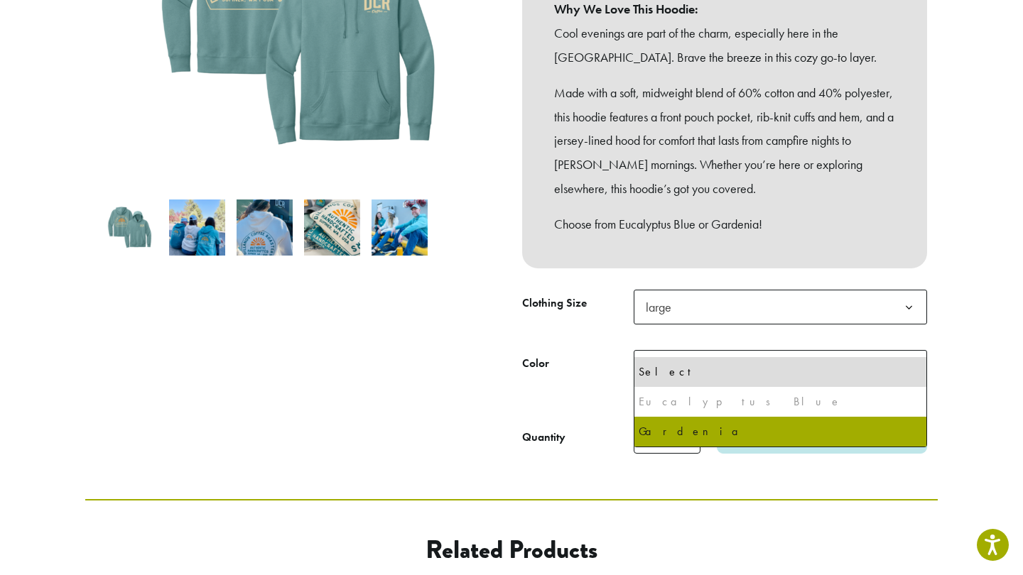
select select "*****"
select select "********"
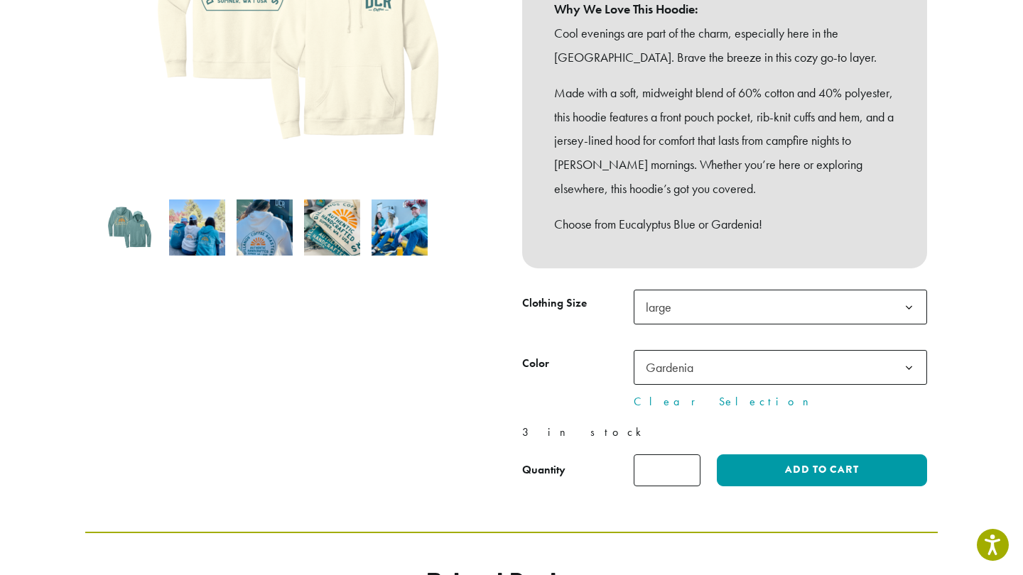
click at [902, 351] on b at bounding box center [908, 368] width 35 height 35
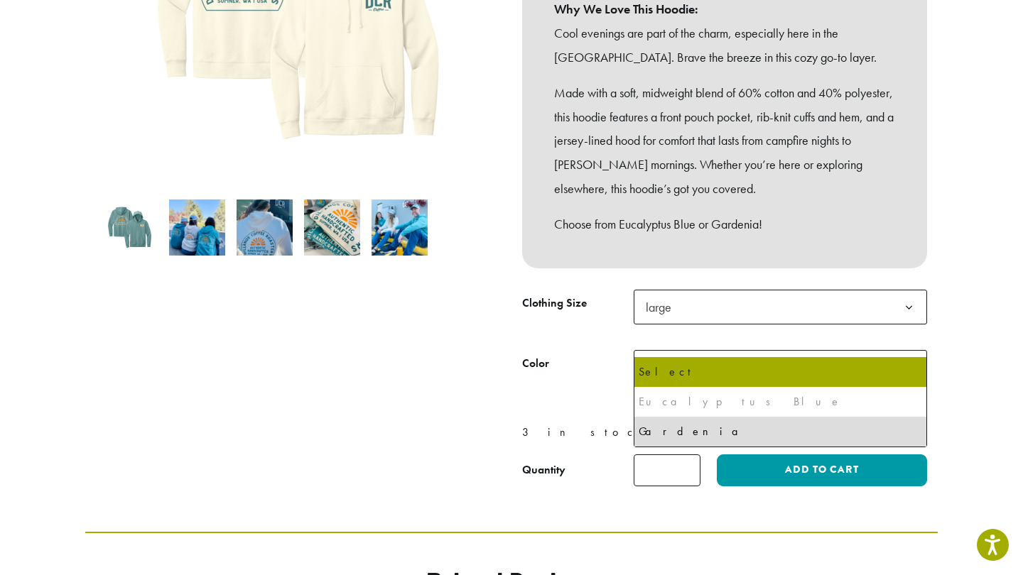
click at [868, 396] on div "Eucalyptus Blue" at bounding box center [780, 401] width 283 height 21
select select "*****"
select select
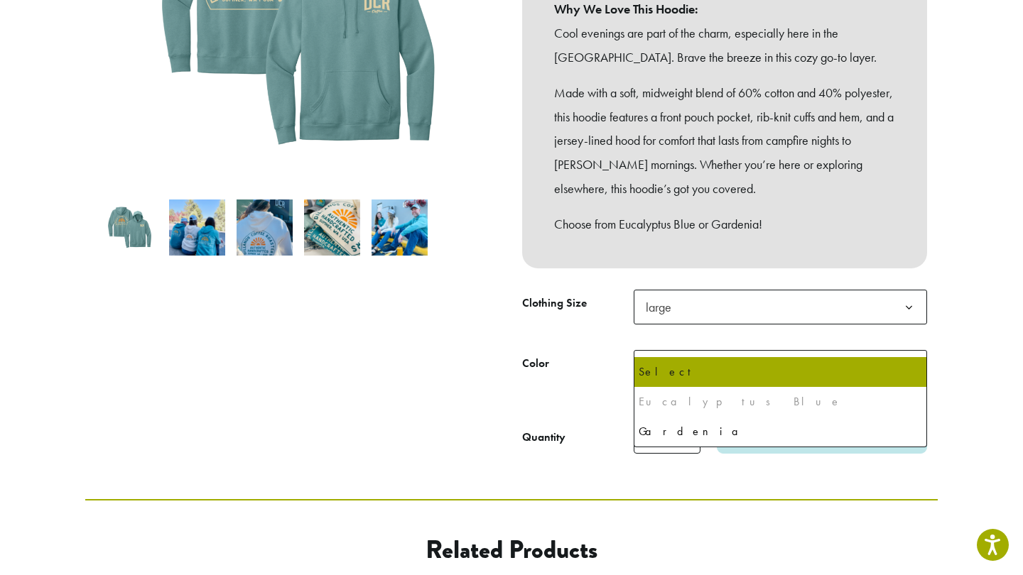
click at [906, 351] on b at bounding box center [908, 368] width 35 height 35
click at [686, 402] on div "Eucalyptus Blue" at bounding box center [780, 401] width 283 height 21
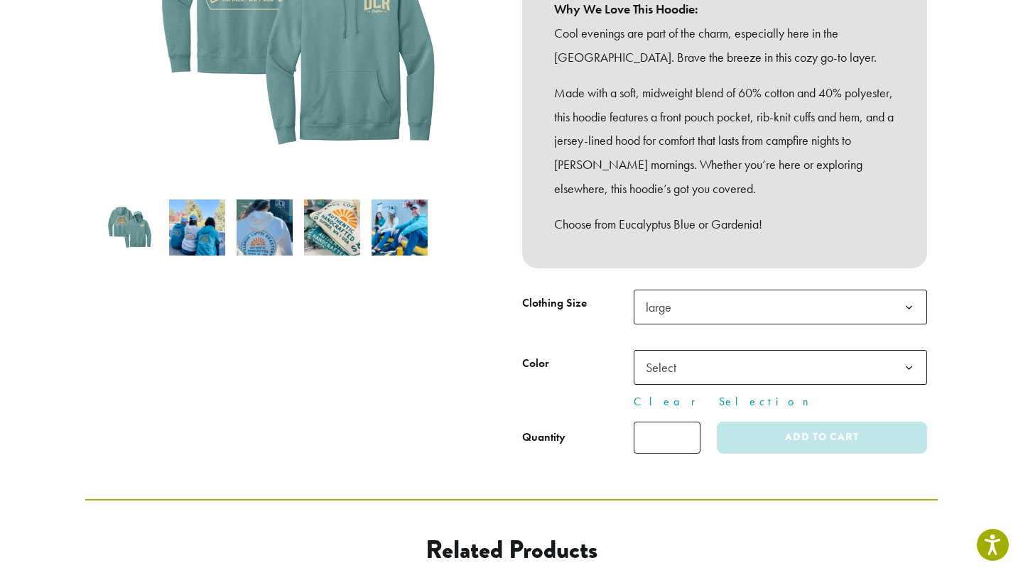
click at [825, 258] on div "**********" at bounding box center [724, 144] width 426 height 644
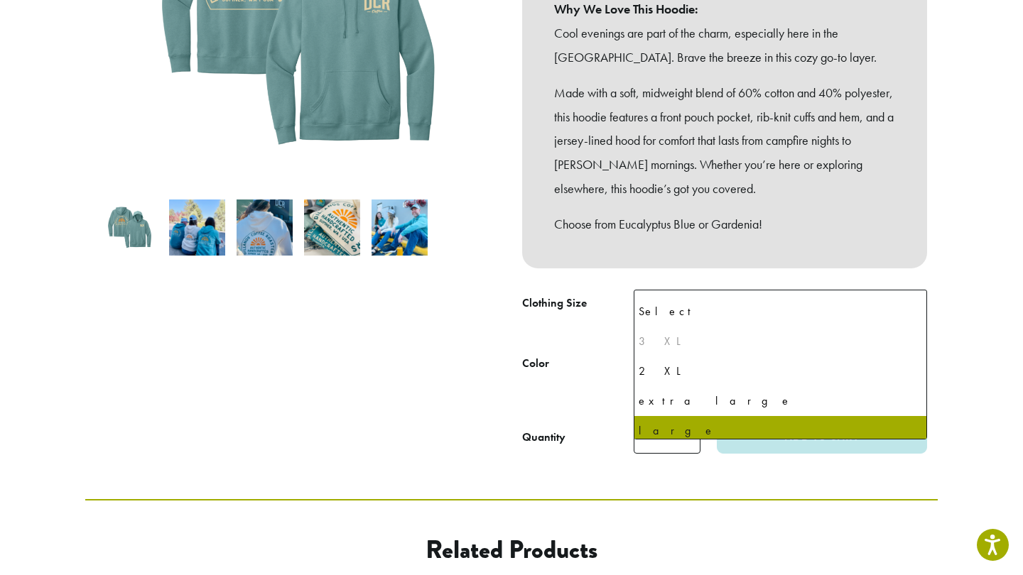
click at [808, 292] on span "large" at bounding box center [780, 307] width 293 height 35
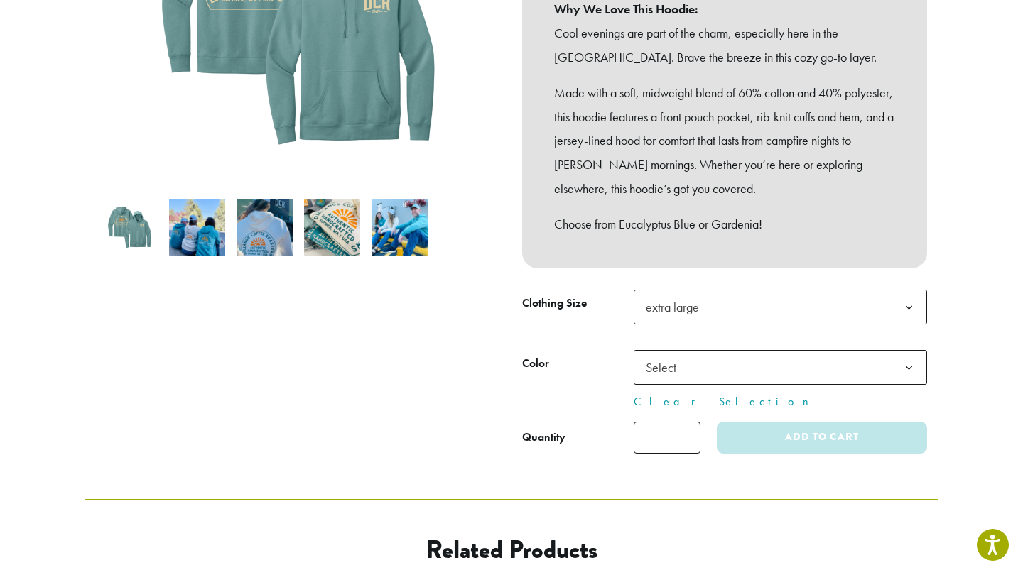
click at [761, 350] on span "Select" at bounding box center [780, 367] width 293 height 35
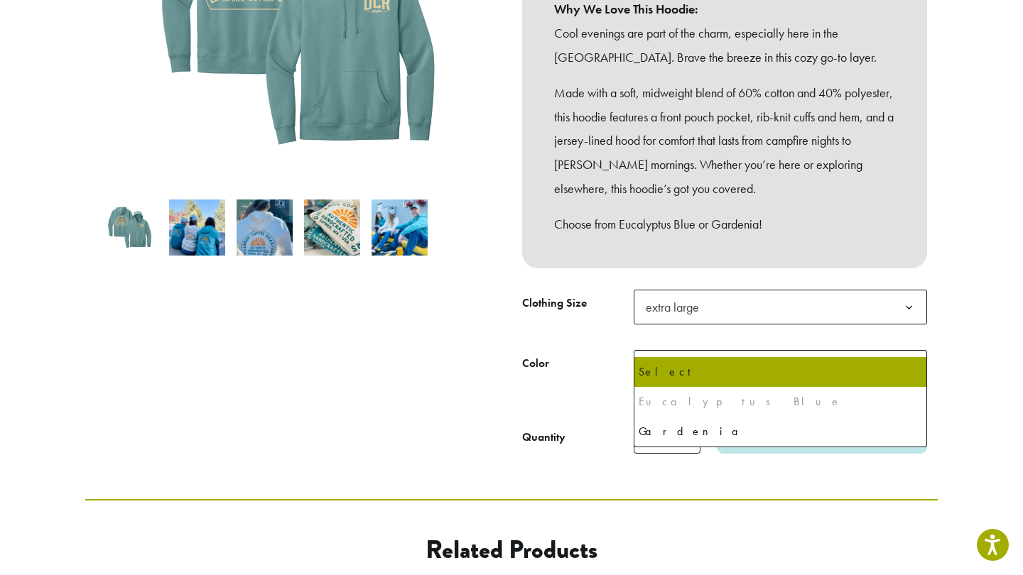
click at [759, 293] on span "extra large" at bounding box center [780, 307] width 293 height 35
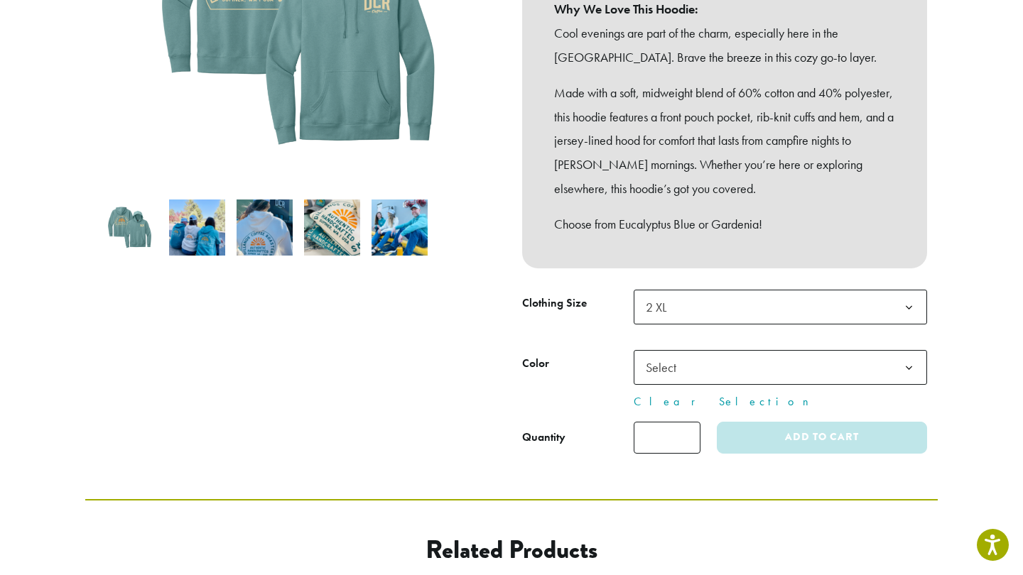
click at [755, 350] on span "Select" at bounding box center [780, 367] width 293 height 35
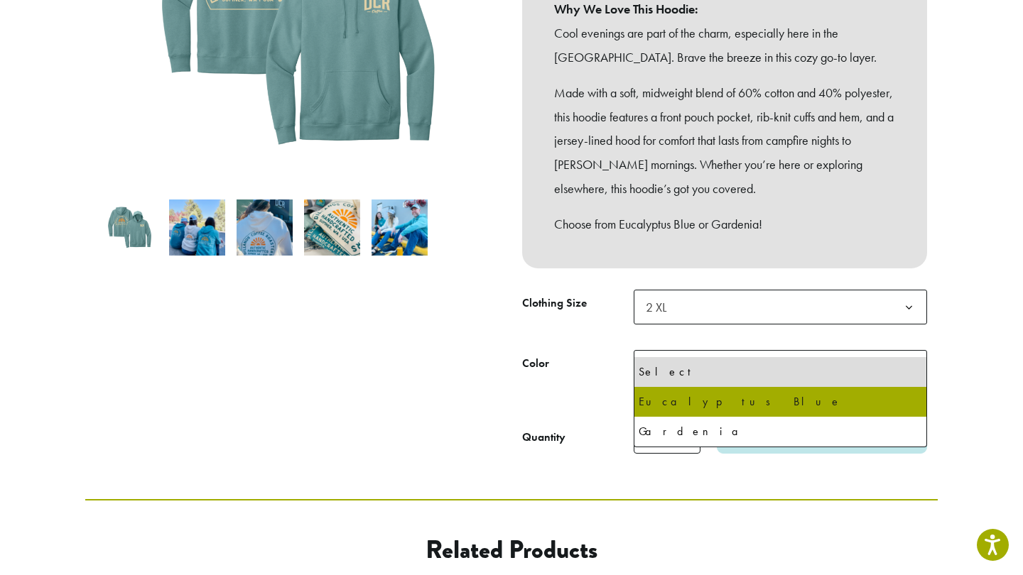
select select "**********"
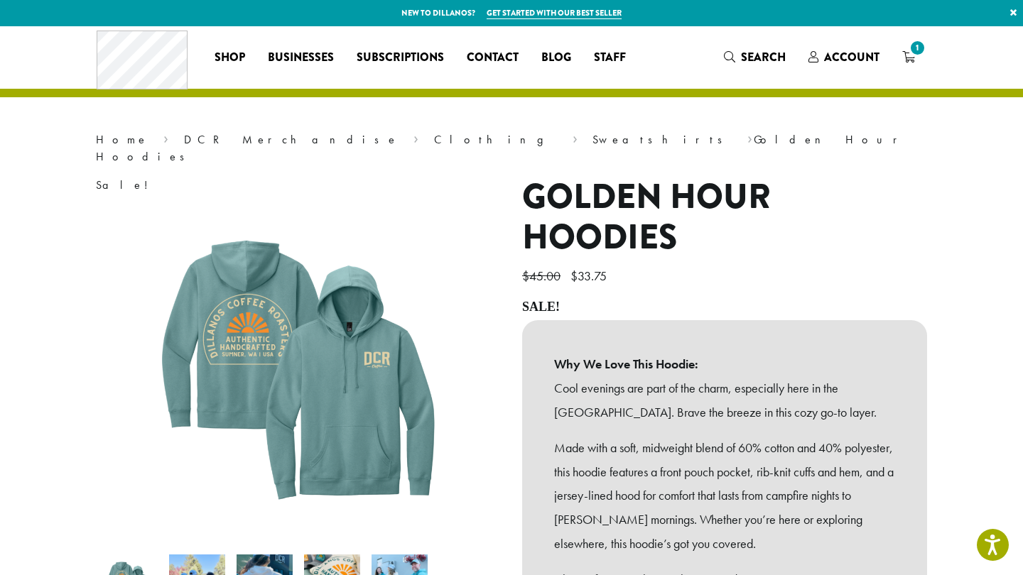
scroll to position [0, 0]
click at [434, 136] on link "Clothing" at bounding box center [496, 139] width 124 height 15
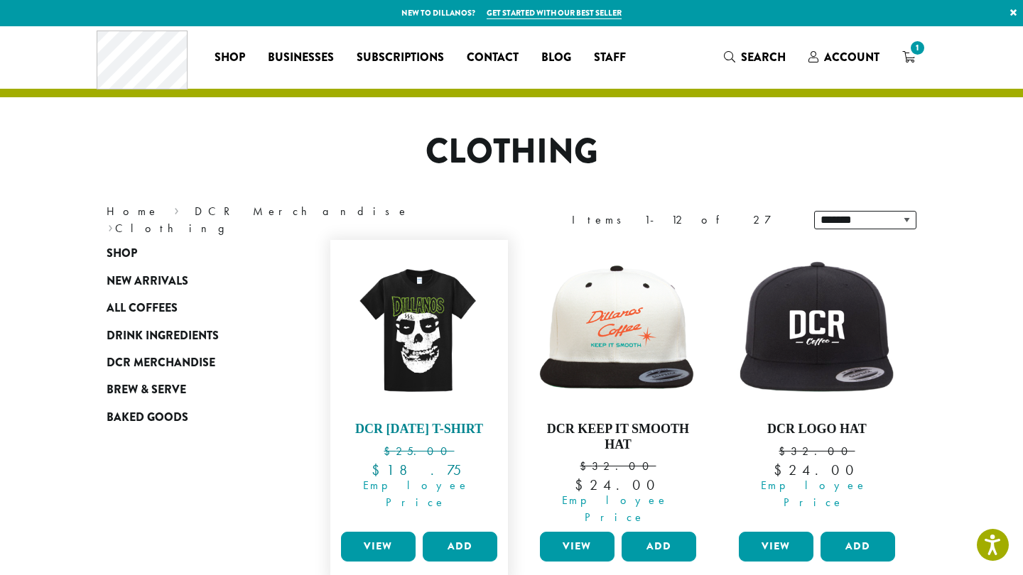
click at [417, 399] on img at bounding box center [418, 328] width 163 height 163
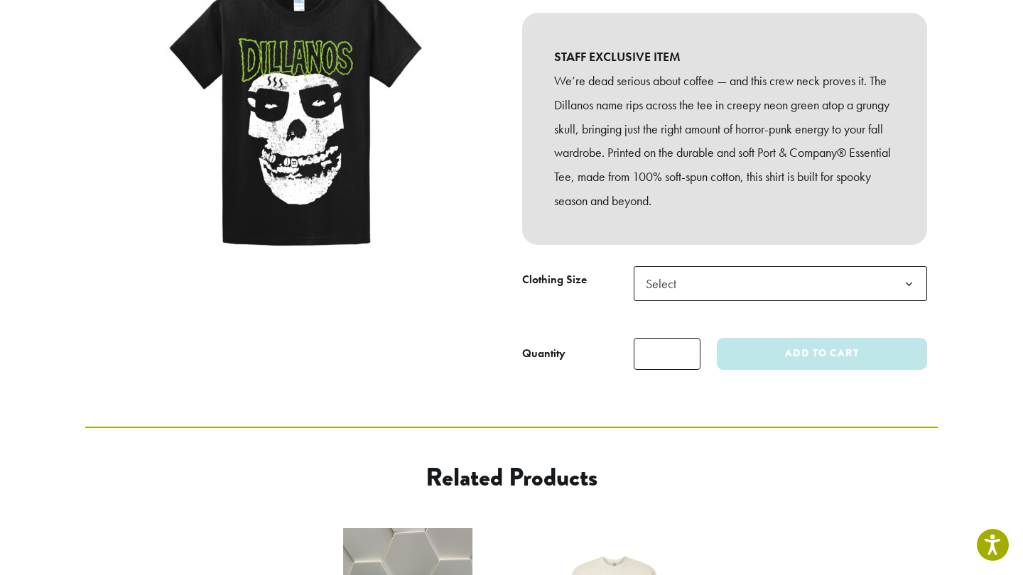
scroll to position [350, 0]
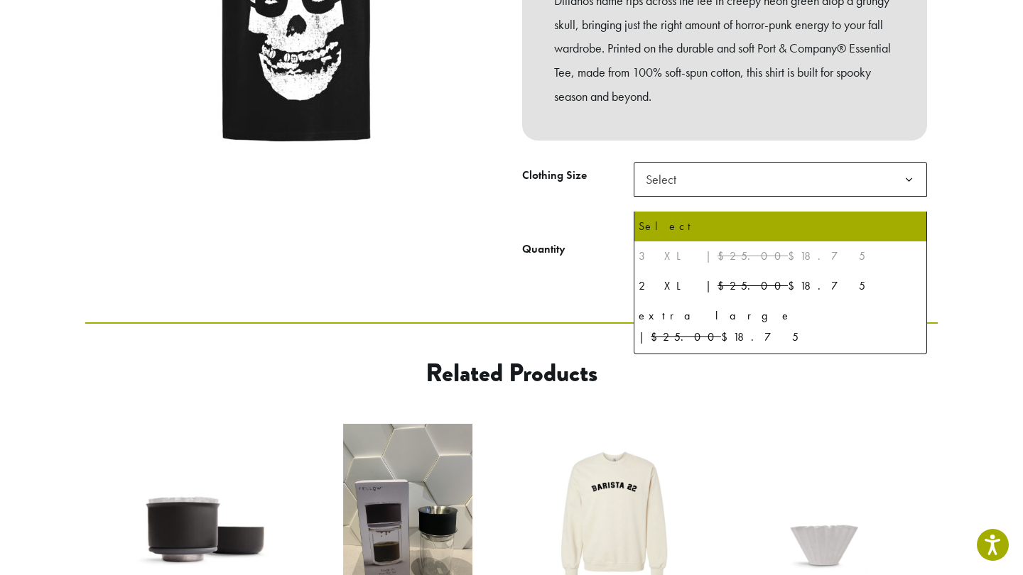
click at [899, 187] on b at bounding box center [908, 180] width 35 height 35
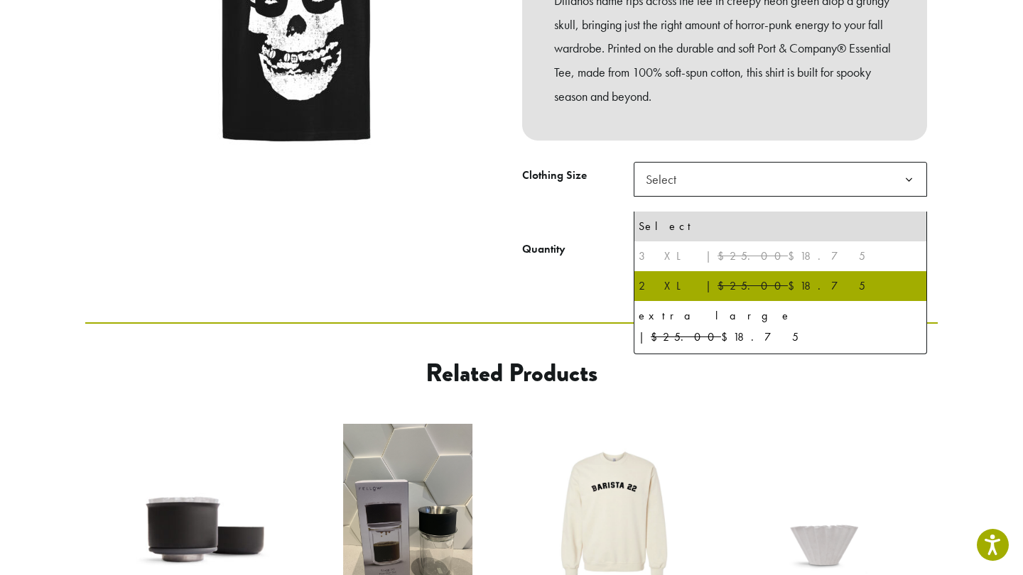
scroll to position [67, 0]
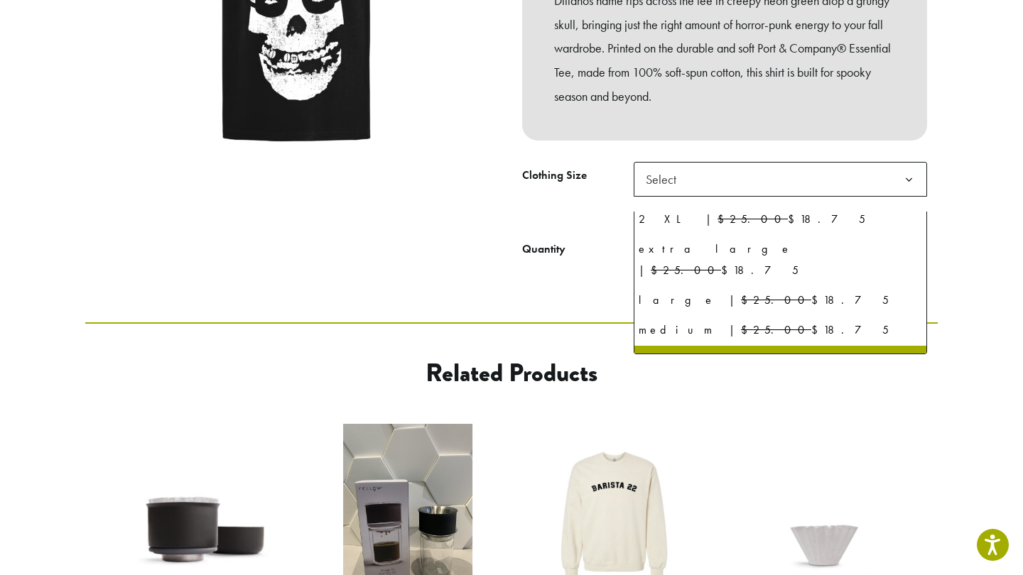
select select "*****"
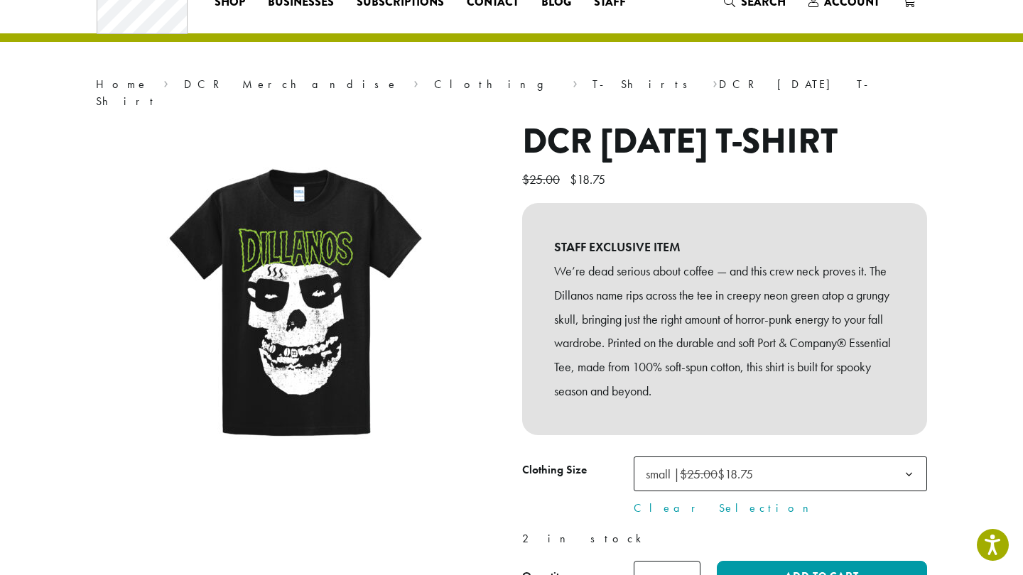
scroll to position [59, 0]
